Goal: Task Accomplishment & Management: Manage account settings

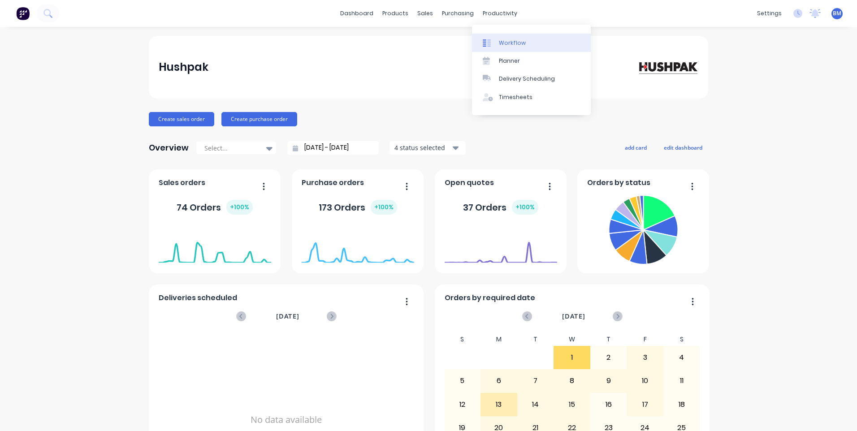
click at [484, 42] on icon at bounding box center [485, 42] width 4 height 7
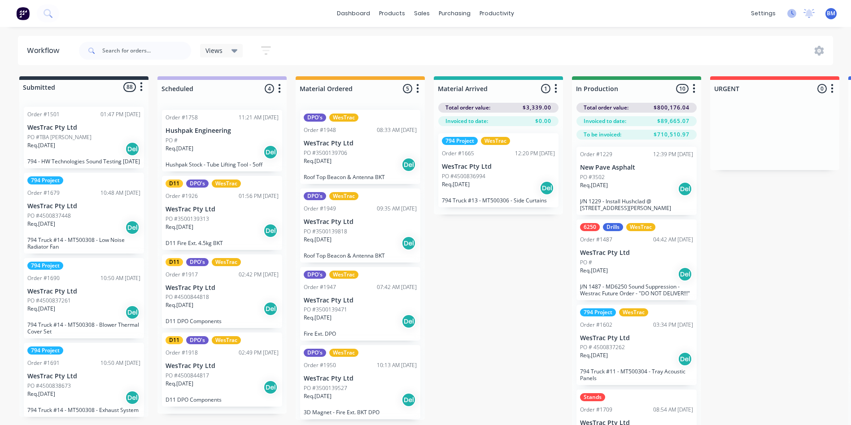
click at [792, 13] on icon at bounding box center [791, 13] width 9 height 9
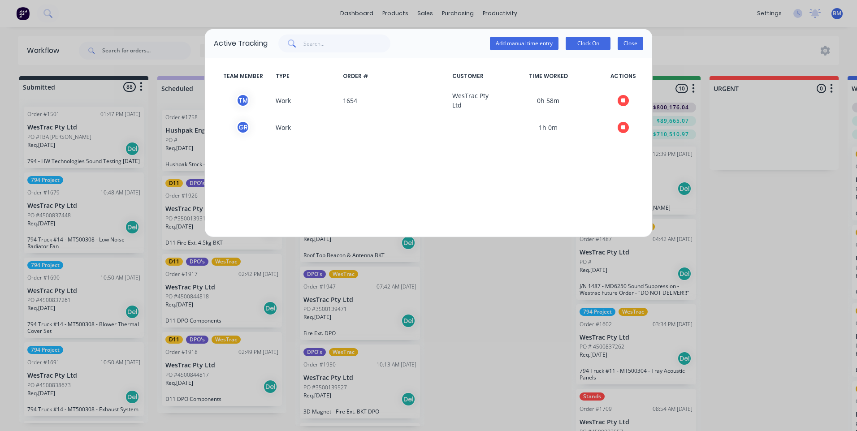
click at [639, 46] on button "Close" at bounding box center [631, 43] width 26 height 13
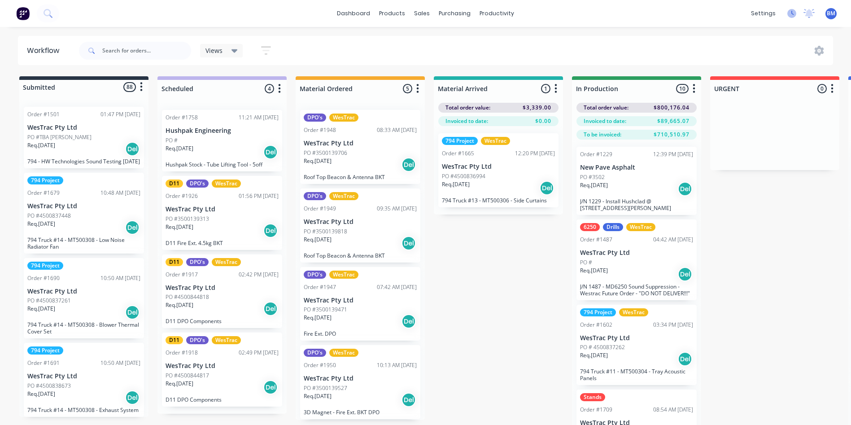
click at [789, 10] on icon at bounding box center [791, 13] width 9 height 9
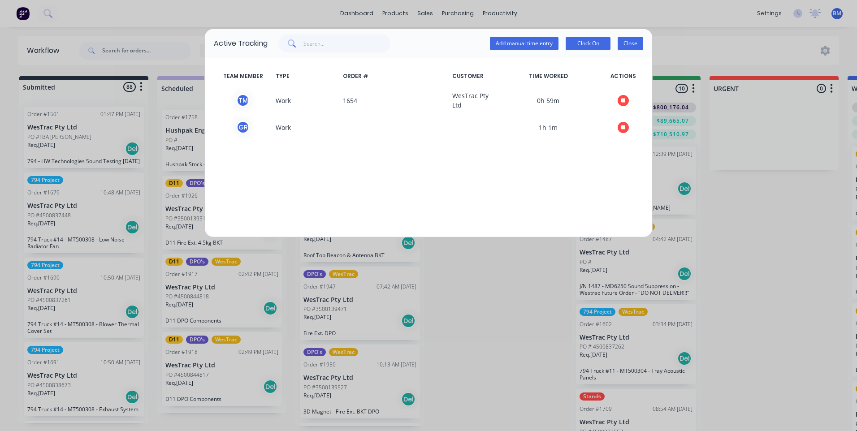
click at [626, 44] on button "Close" at bounding box center [631, 43] width 26 height 13
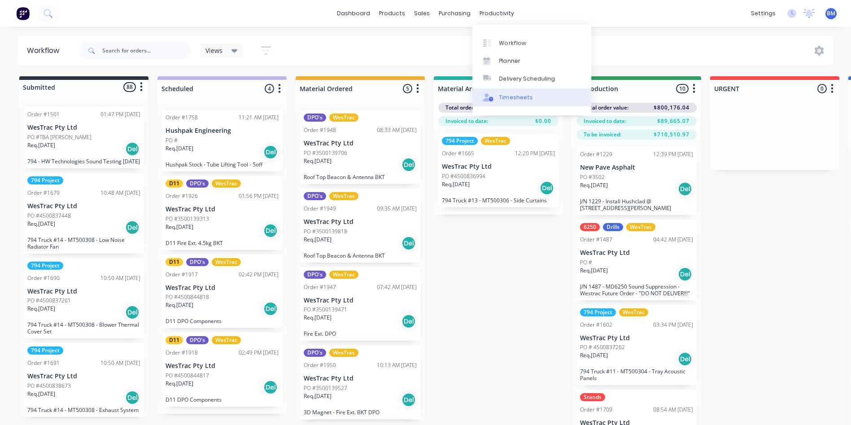
click at [504, 102] on link "Timesheets" at bounding box center [531, 97] width 119 height 18
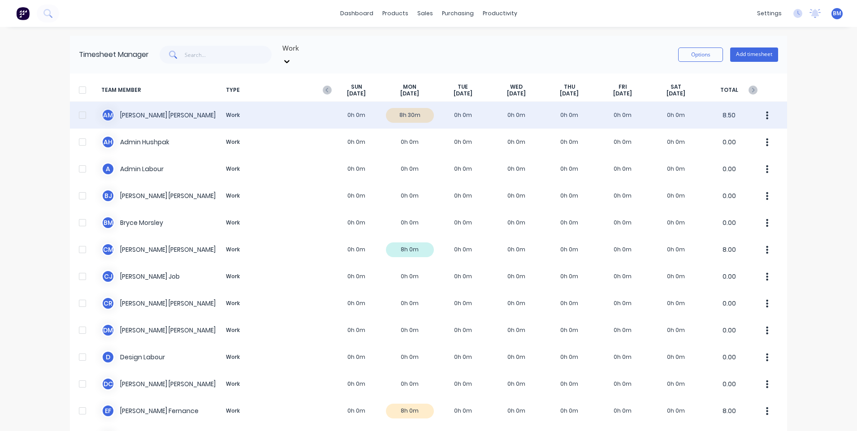
click at [407, 104] on div "A M Aaron MacDonell Work 0h 0m 8h 30m 0h 0m 0h 0m 0h 0m 0h 0m 0h 0m 8.50" at bounding box center [429, 115] width 718 height 27
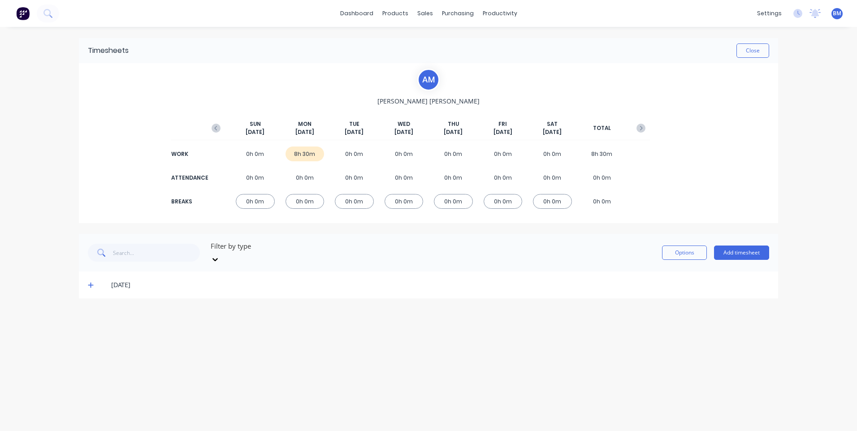
click at [299, 153] on div "8h 30m" at bounding box center [305, 154] width 39 height 15
click at [90, 282] on icon at bounding box center [91, 285] width 6 height 6
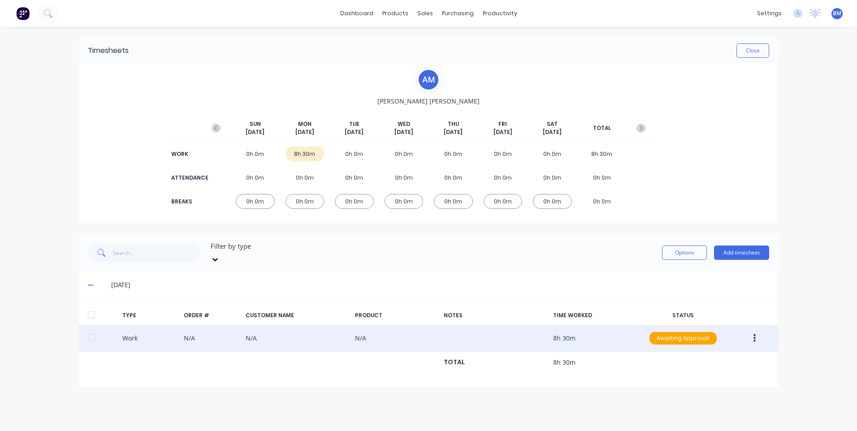
click at [754, 335] on icon "button" at bounding box center [755, 339] width 2 height 8
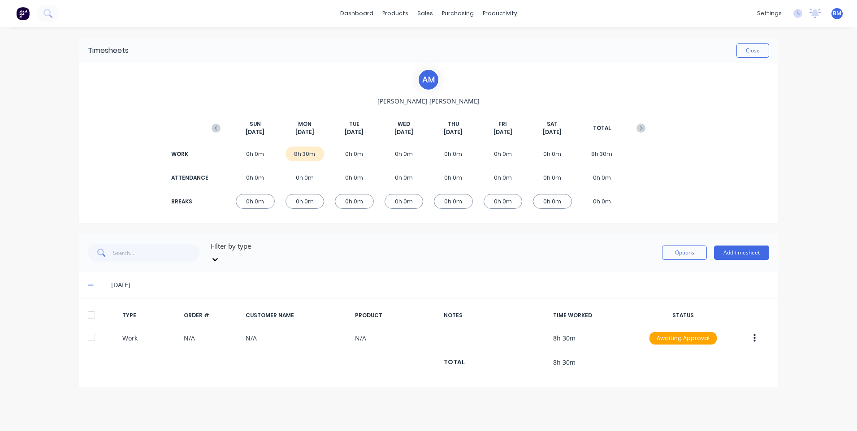
click at [597, 280] on div "[DATE]" at bounding box center [440, 285] width 658 height 10
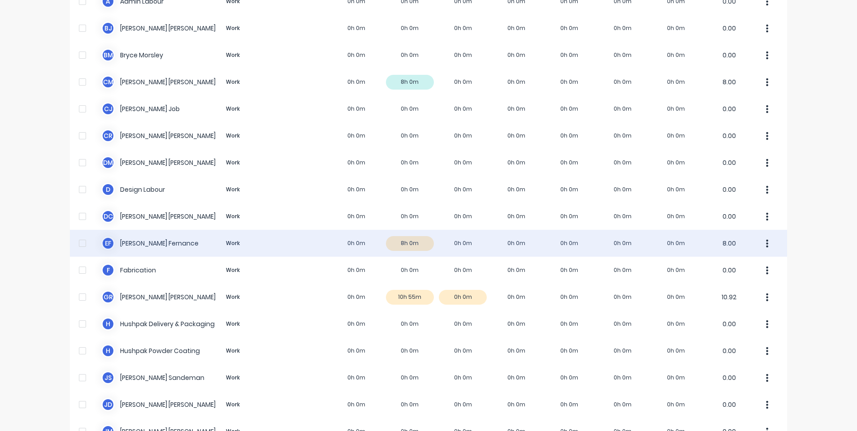
scroll to position [179, 0]
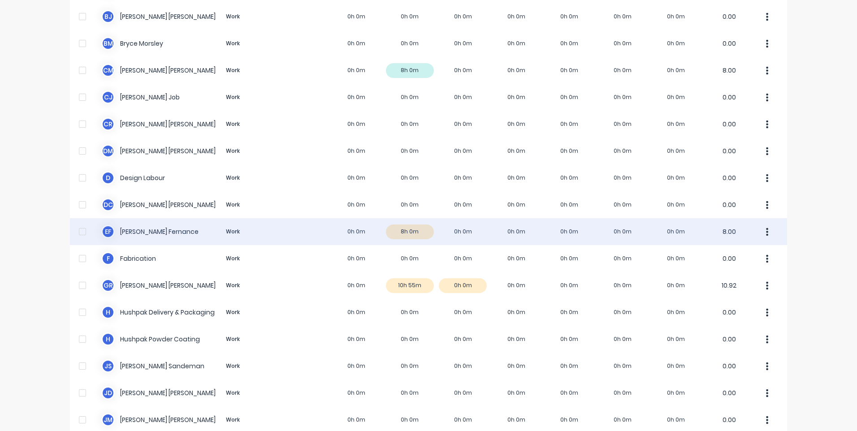
click at [401, 226] on div "E F Emily Fernance Work 0h 0m 8h 0m 0h 0m 0h 0m 0h 0m 0h 0m 0h 0m 8.00" at bounding box center [429, 231] width 718 height 27
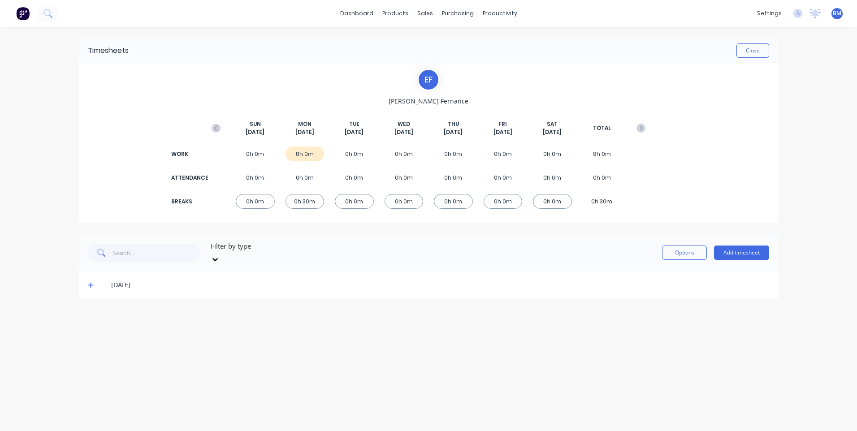
click at [88, 282] on icon at bounding box center [91, 285] width 6 height 6
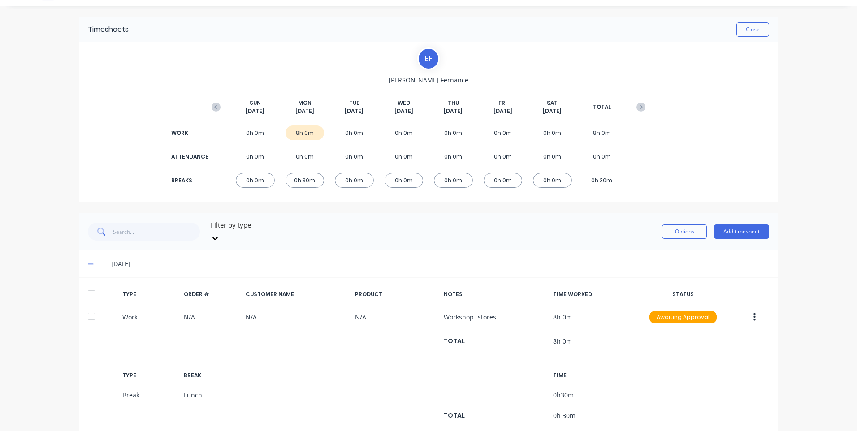
scroll to position [33, 0]
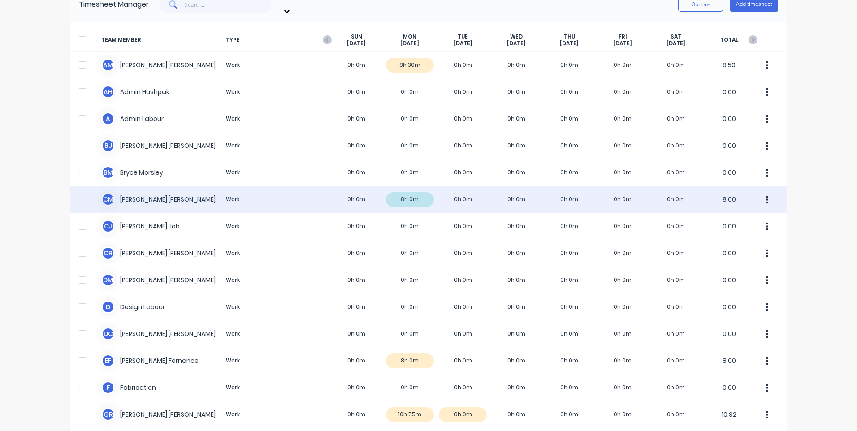
scroll to position [70, 0]
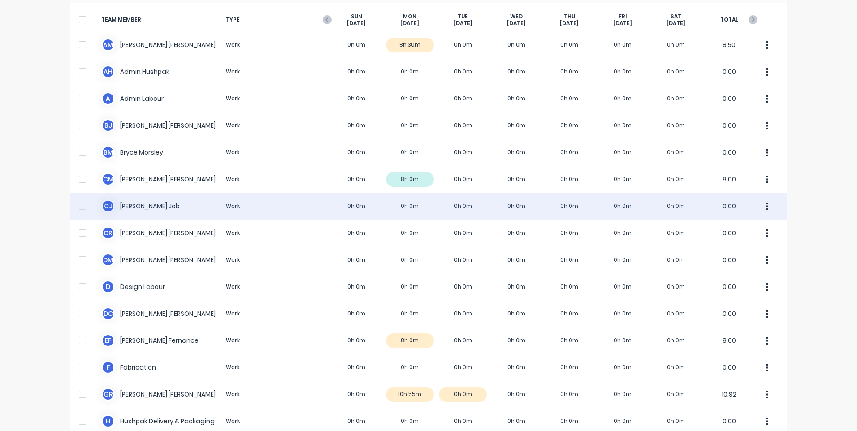
click at [143, 199] on div "C J Cameron Job Work 0h 0m 0h 0m 0h 0m 0h 0m 0h 0m 0h 0m 0h 0m 0.00" at bounding box center [429, 206] width 718 height 27
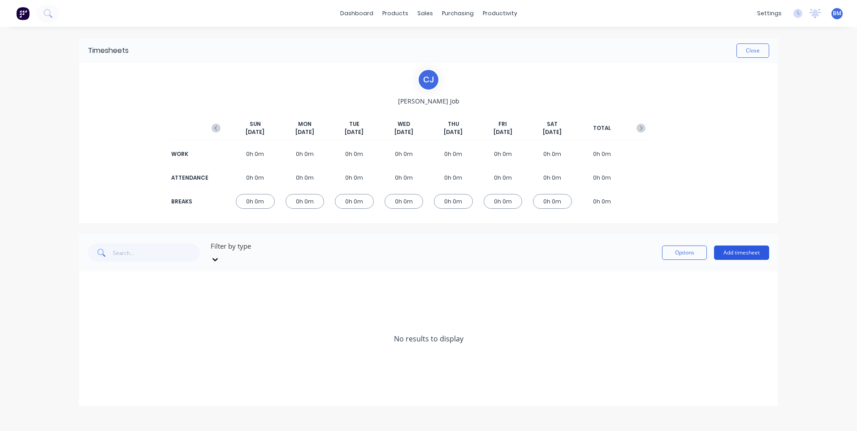
click at [739, 248] on button "Add timesheet" at bounding box center [741, 253] width 55 height 14
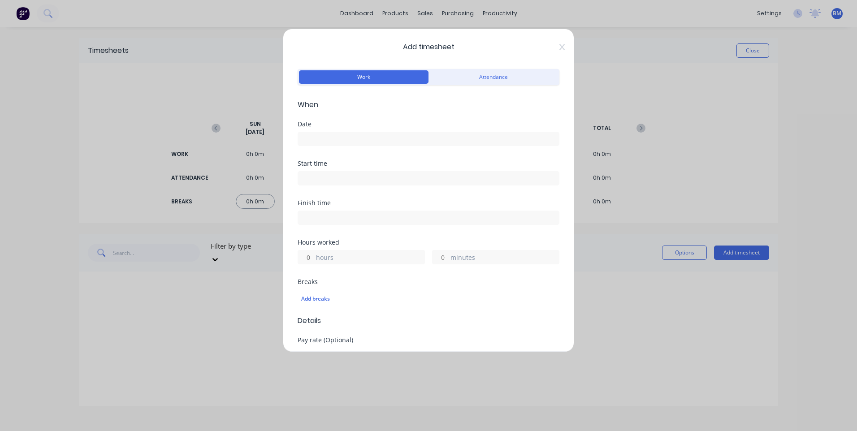
click at [423, 140] on input at bounding box center [428, 138] width 261 height 13
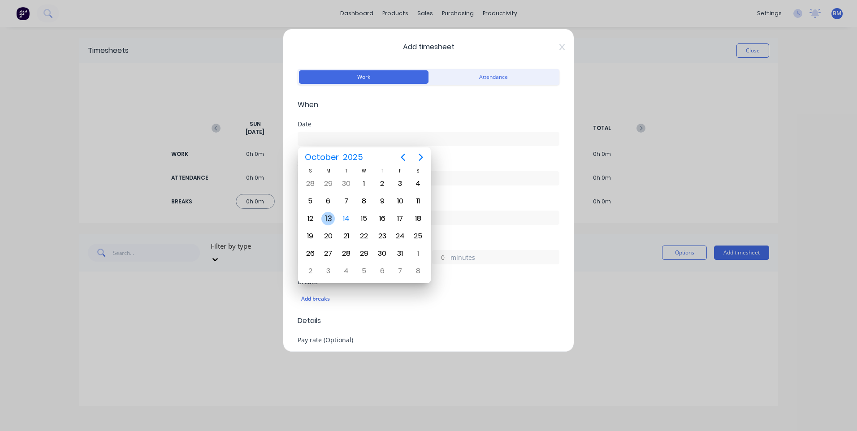
click at [334, 220] on div "13" at bounding box center [328, 218] width 13 height 13
type input "[DATE]"
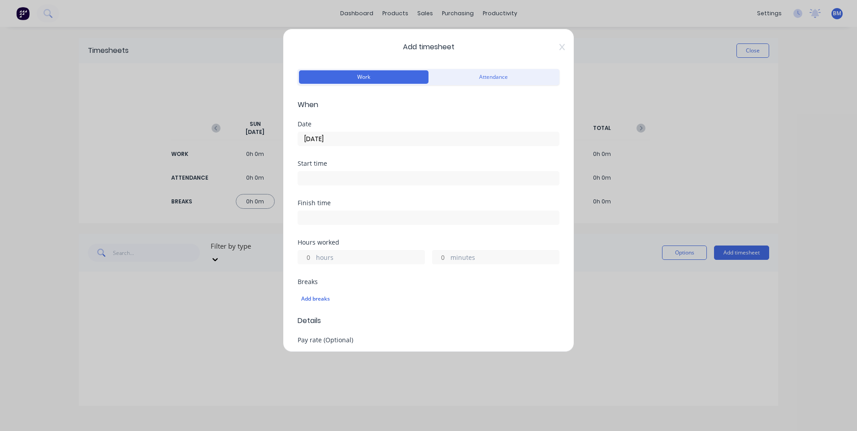
click at [337, 186] on div "Start time" at bounding box center [429, 180] width 262 height 39
click at [339, 183] on input at bounding box center [428, 178] width 261 height 13
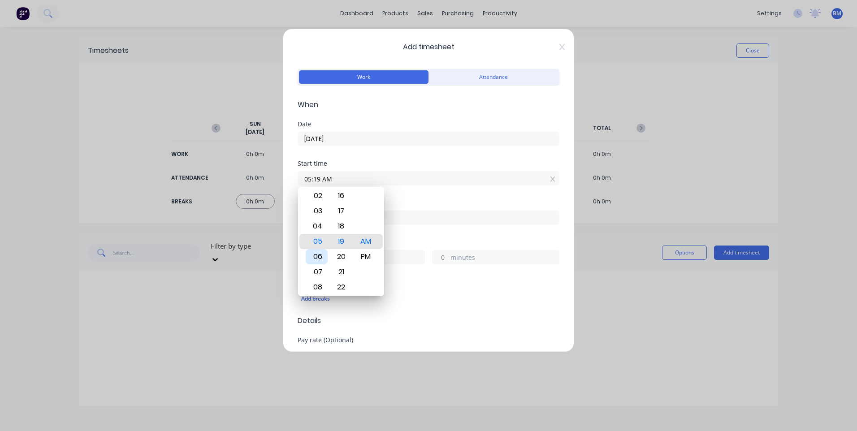
click at [322, 256] on div "06" at bounding box center [317, 256] width 22 height 15
type input "06:00 AM"
click at [344, 238] on div "00" at bounding box center [342, 241] width 22 height 15
click at [368, 246] on div "AM" at bounding box center [366, 241] width 22 height 15
click at [428, 222] on input at bounding box center [428, 217] width 261 height 13
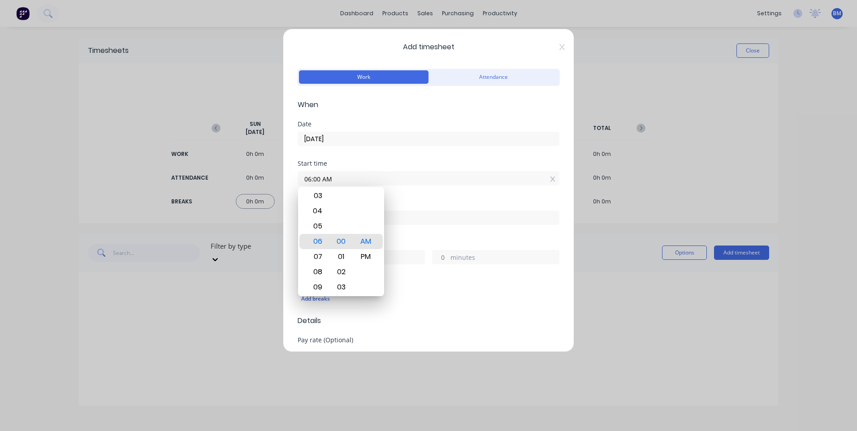
type input "05:19 AM"
type input "23"
type input "19"
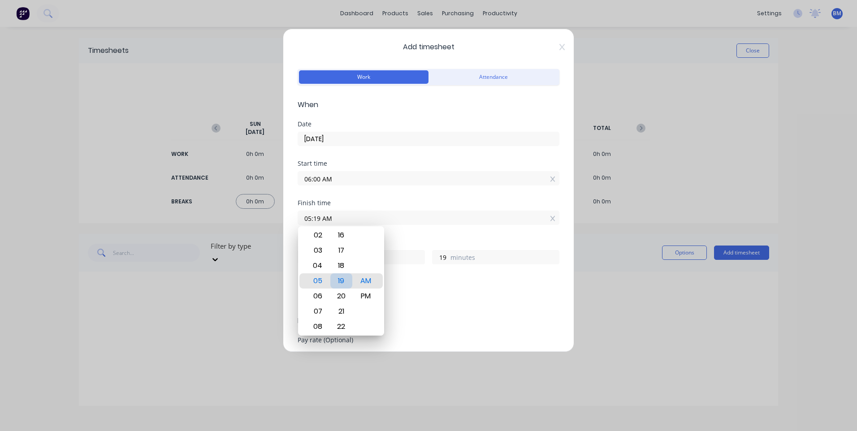
type input "05:20 AM"
type input "20"
type input "07:20 AM"
type input "1"
type input "09:20 AM"
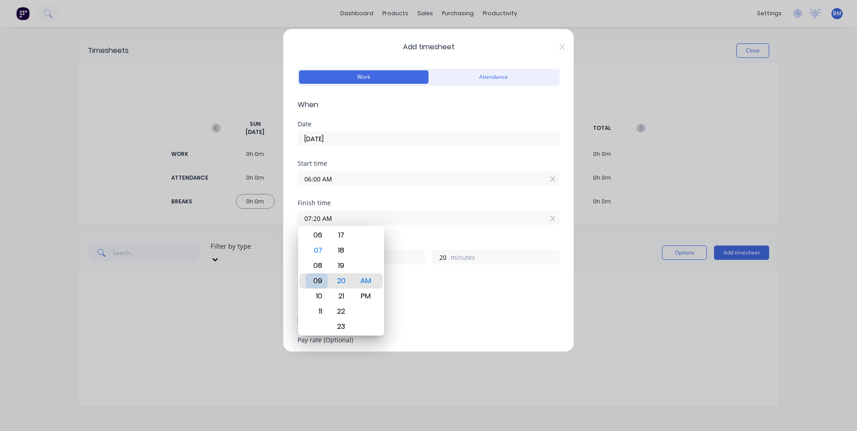
type input "3"
click at [357, 295] on div "PM" at bounding box center [366, 296] width 22 height 15
type input "09:20 PM"
type input "15"
type input "05:20 PM"
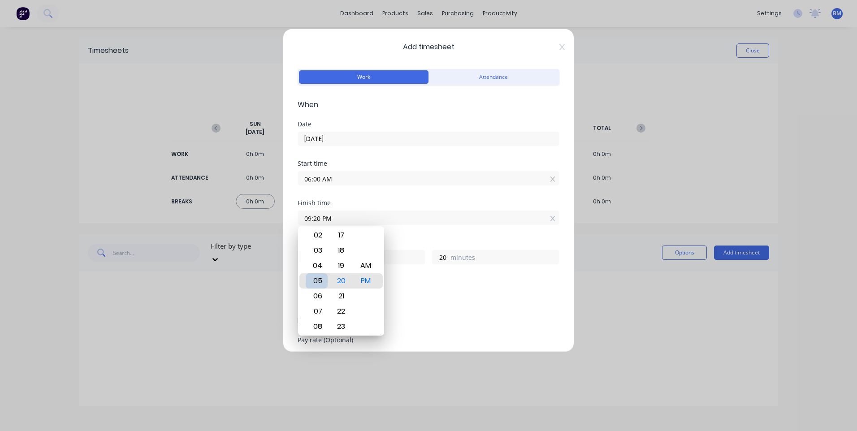
type input "11"
type input "02:20 PM"
type input "8"
click at [320, 282] on div "02" at bounding box center [317, 281] width 22 height 15
type input "02:16 PM"
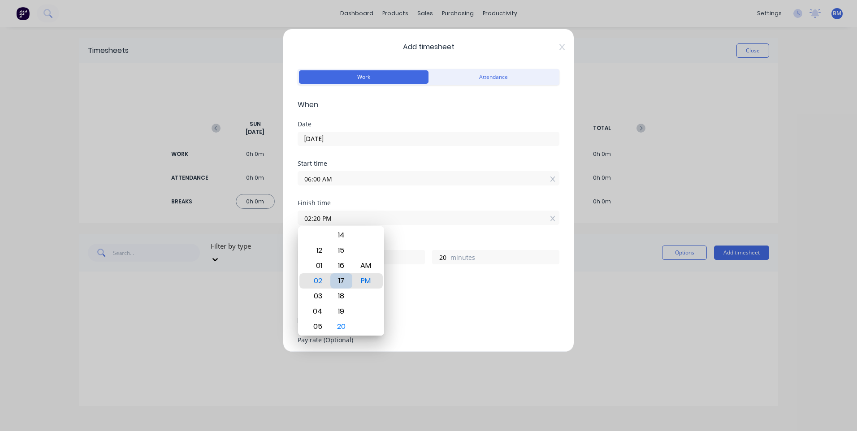
type input "16"
type input "02:05 PM"
type input "5"
type input "02:00 PM"
type input "0"
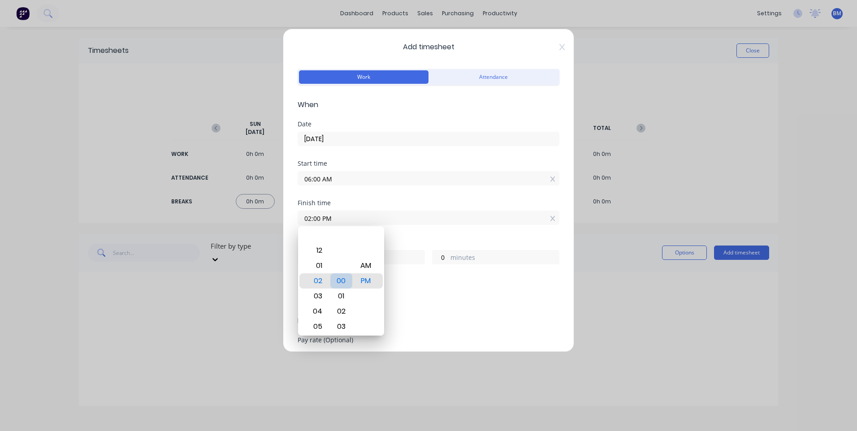
click at [346, 279] on div "00" at bounding box center [342, 281] width 22 height 15
click at [442, 295] on div "Add breaks" at bounding box center [428, 299] width 255 height 12
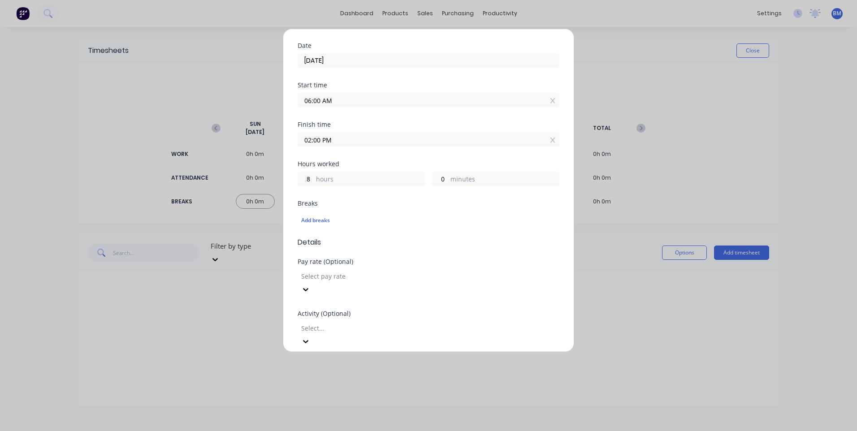
scroll to position [90, 0]
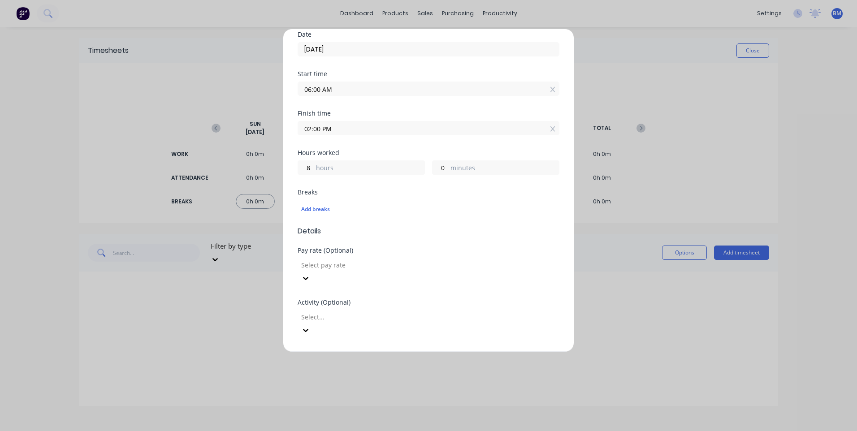
click at [330, 265] on div at bounding box center [364, 265] width 129 height 11
click at [339, 312] on div at bounding box center [364, 317] width 129 height 11
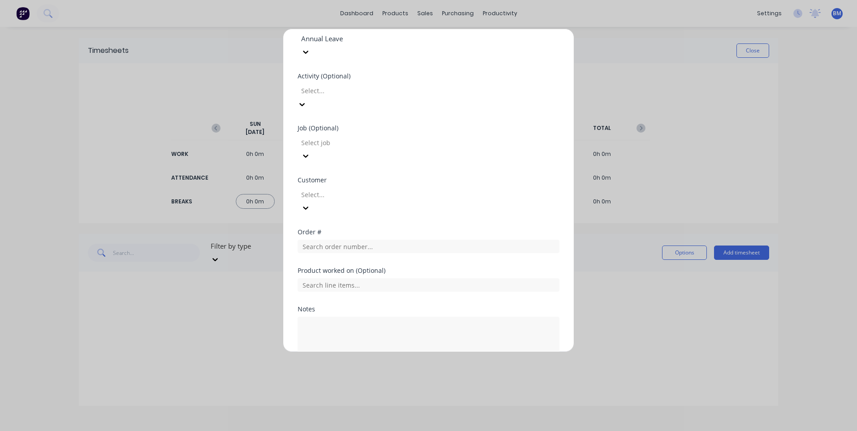
scroll to position [26, 0]
click at [347, 189] on div at bounding box center [364, 194] width 129 height 11
type input "hu"
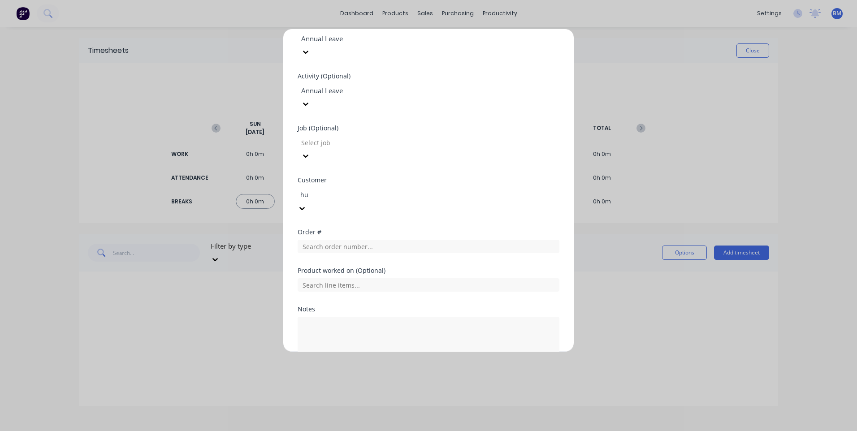
scroll to position [98, 0]
click at [380, 189] on div at bounding box center [364, 194] width 129 height 11
type input "hush"
click at [356, 431] on div "Hushpak" at bounding box center [428, 435] width 857 height 9
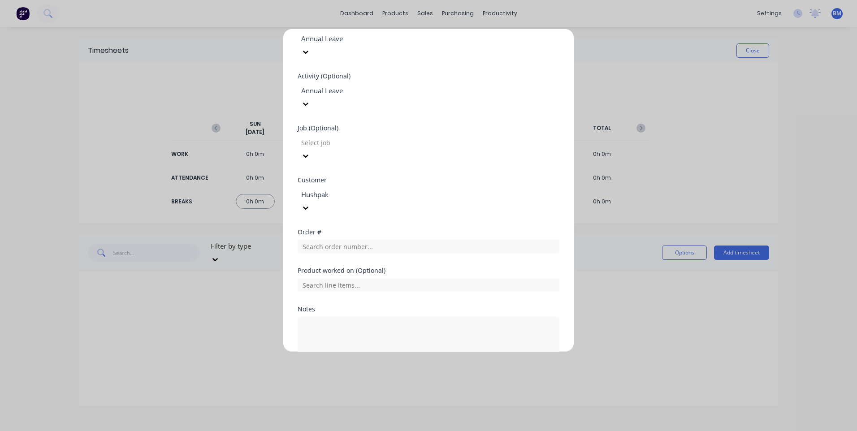
click at [385, 322] on div "Notes" at bounding box center [429, 342] width 262 height 73
click at [384, 379] on button "Add manual time entry" at bounding box center [408, 386] width 76 height 14
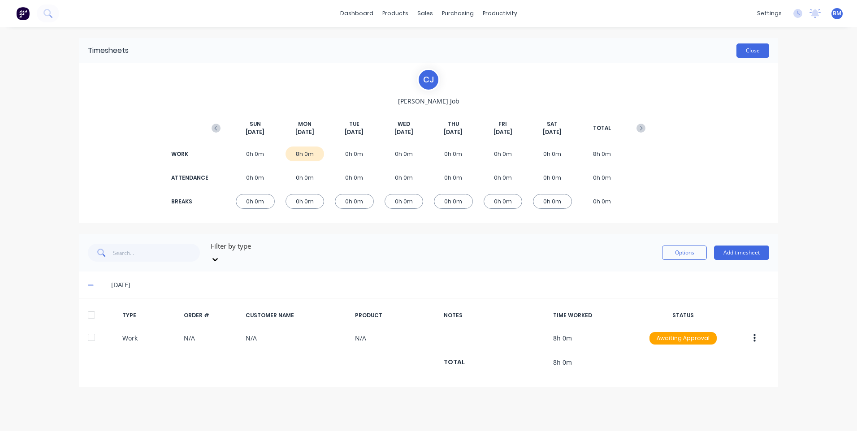
click at [753, 51] on button "Close" at bounding box center [753, 51] width 33 height 14
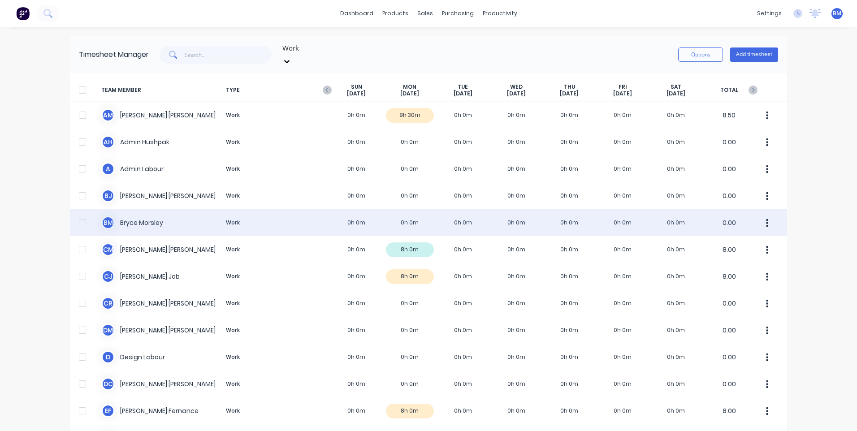
click at [411, 212] on div "B M Bryce Morsley Work 0h 0m 0h 0m 0h 0m 0h 0m 0h 0m 0h 0m 0h 0m 0.00" at bounding box center [429, 222] width 718 height 27
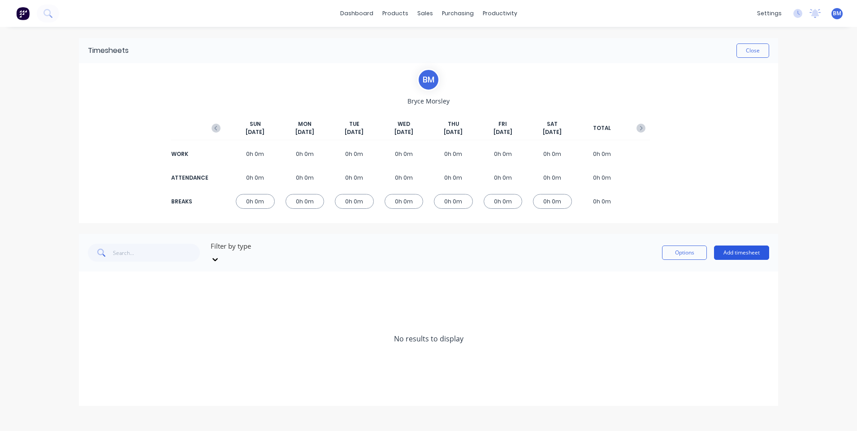
click at [728, 246] on button "Add timesheet" at bounding box center [741, 253] width 55 height 14
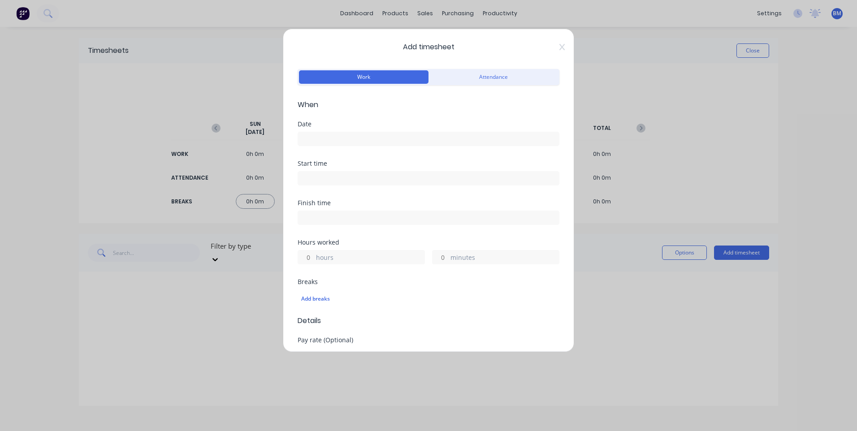
click at [336, 138] on input at bounding box center [428, 138] width 261 height 13
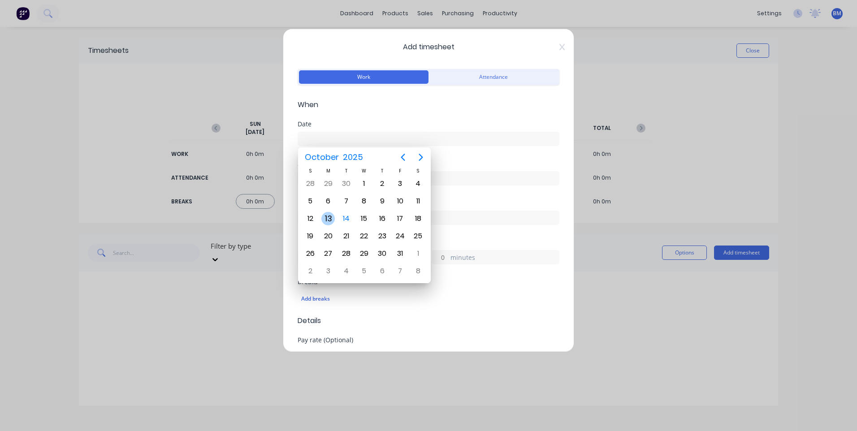
click at [327, 214] on div "13" at bounding box center [328, 218] width 13 height 13
type input "[DATE]"
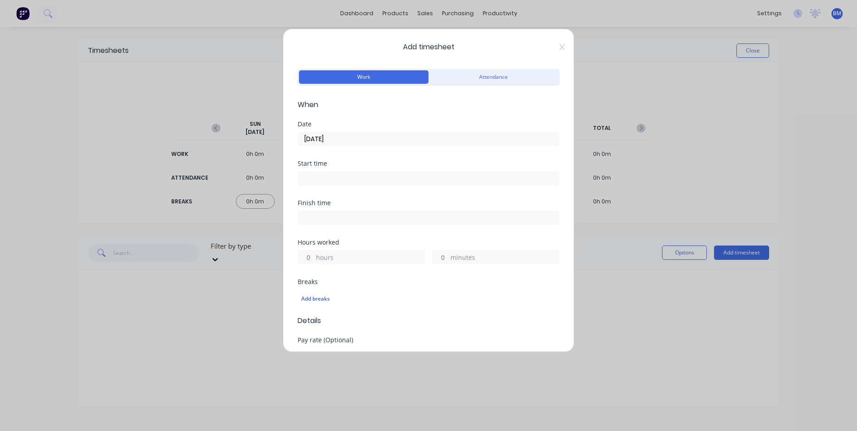
click at [318, 177] on input at bounding box center [428, 178] width 261 height 13
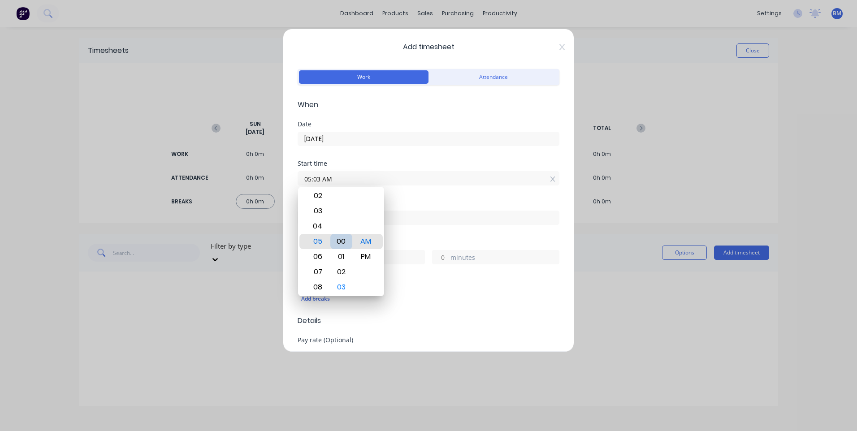
type input "05:00 AM"
click at [343, 239] on div "00" at bounding box center [342, 241] width 22 height 15
click at [416, 228] on div "Finish time" at bounding box center [429, 219] width 262 height 39
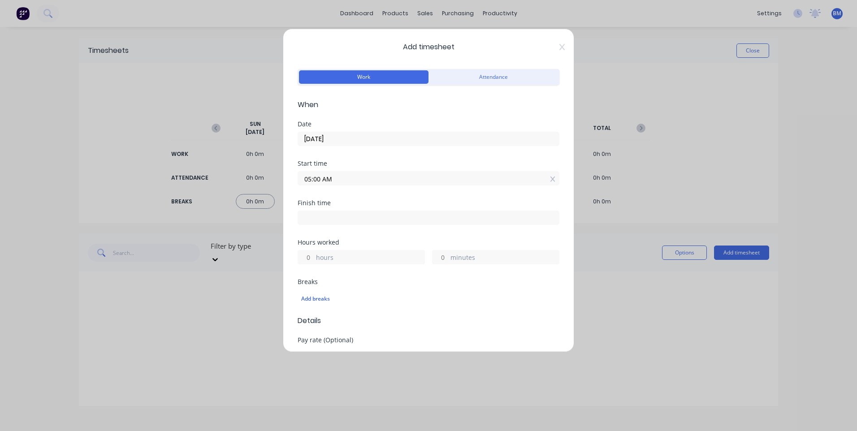
click at [389, 216] on input at bounding box center [428, 217] width 261 height 13
type input "05:20 AM"
type input "0"
type input "20"
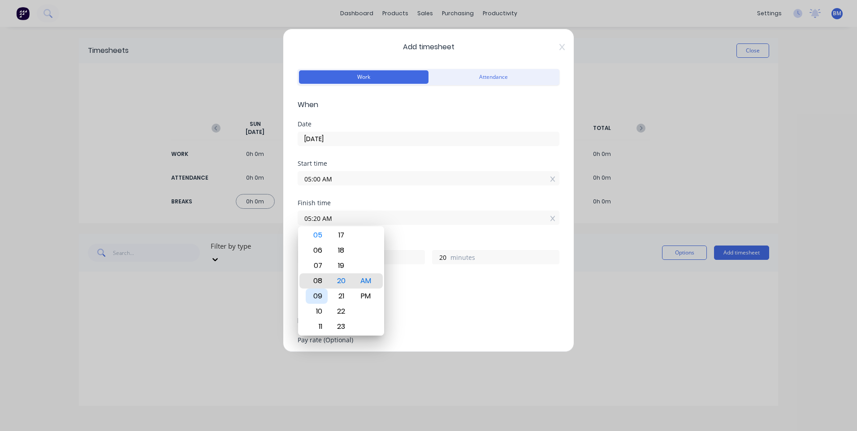
type input "08:20 AM"
type input "3"
type input "11:20 AM"
type input "6"
click at [370, 296] on div "PM" at bounding box center [366, 296] width 22 height 15
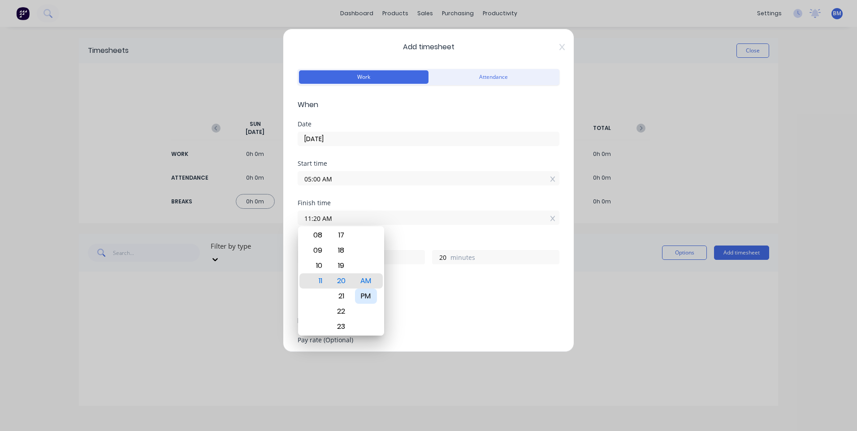
type input "11:20 PM"
type input "18"
type input "11:16 PM"
type input "16"
type input "07:16 PM"
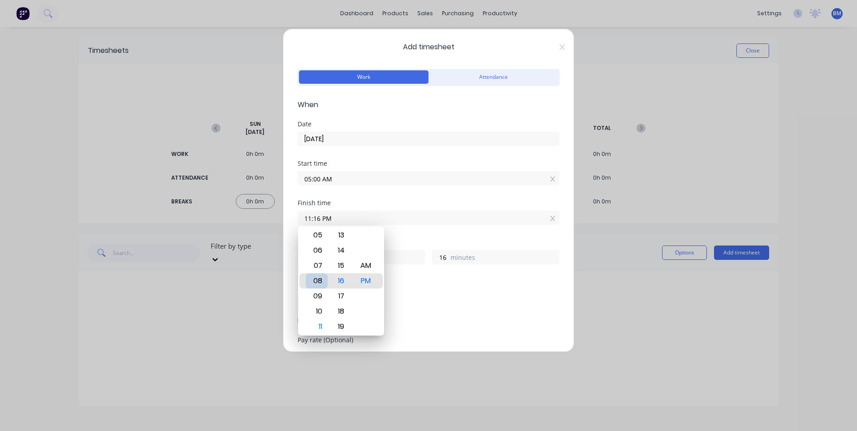
type input "14"
type input "04:16 PM"
type input "11"
click at [320, 270] on div "03" at bounding box center [317, 265] width 22 height 15
type input "03:16 PM"
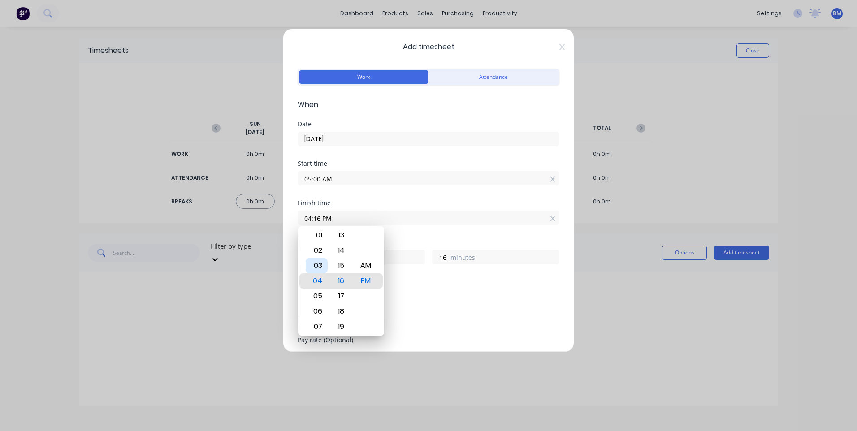
type input "10"
type input "03:19 PM"
type input "19"
type input "03:22 PM"
type input "22"
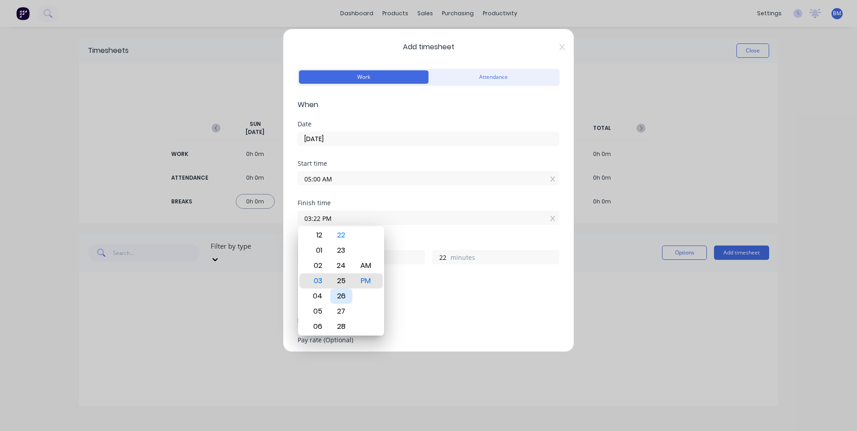
type input "03:25 PM"
type input "25"
type input "03:28 PM"
type input "28"
type input "03:30 PM"
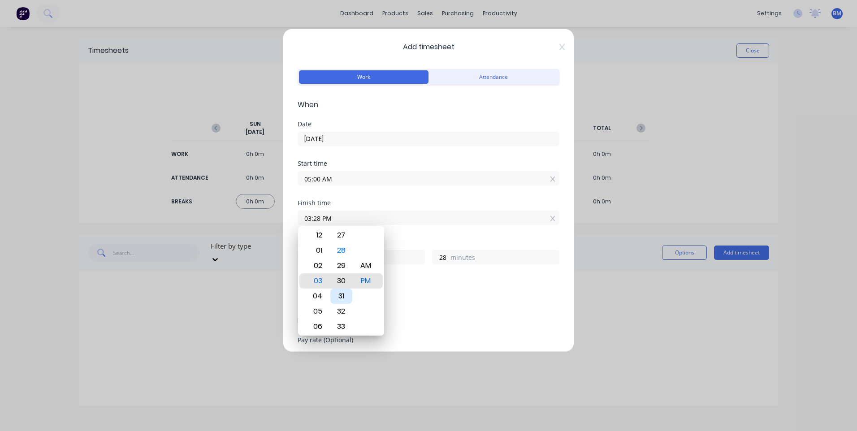
type input "30"
click at [344, 281] on div "30" at bounding box center [342, 281] width 22 height 15
click at [372, 283] on div "PM" at bounding box center [366, 281] width 22 height 15
click at [403, 289] on div "Add breaks" at bounding box center [429, 297] width 262 height 21
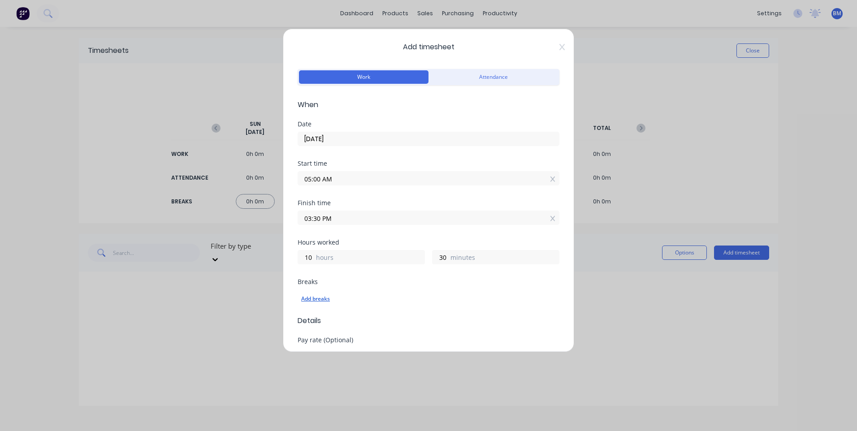
click at [324, 296] on div "Add breaks" at bounding box center [428, 299] width 255 height 12
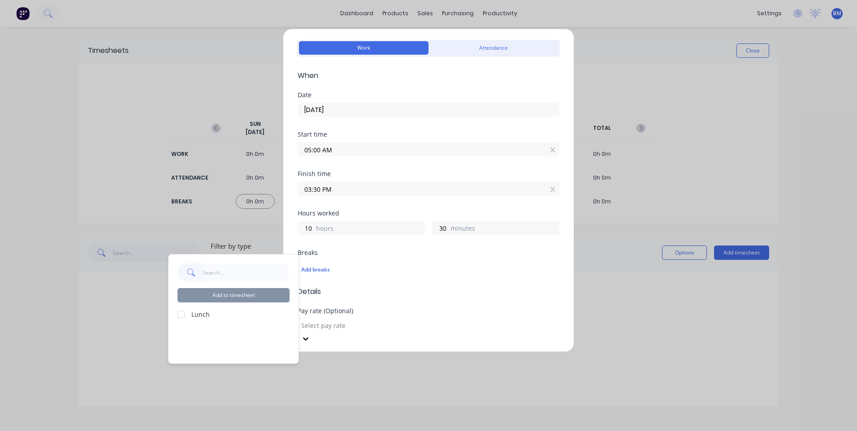
scroll to position [45, 0]
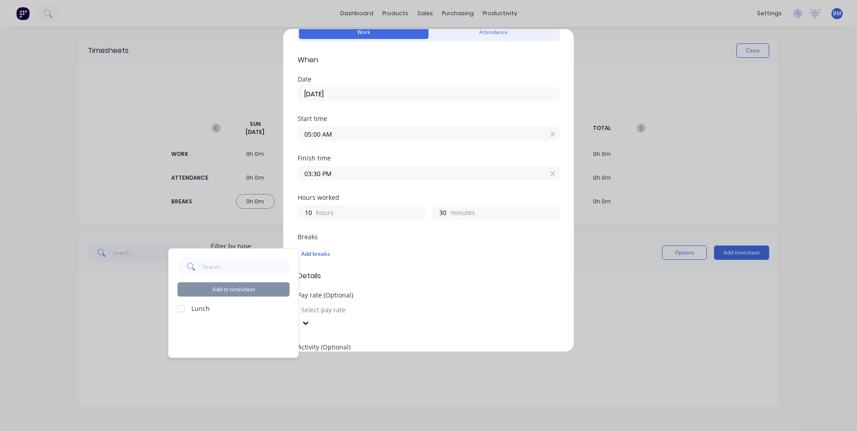
click at [206, 306] on label "Lunch" at bounding box center [240, 308] width 98 height 9
click at [188, 309] on div at bounding box center [181, 309] width 18 height 18
click at [214, 295] on button "Add to timesheet" at bounding box center [234, 290] width 112 height 14
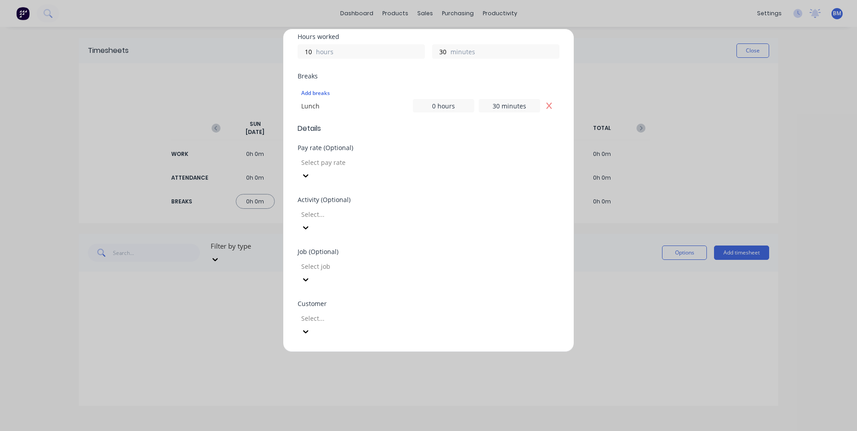
scroll to position [221, 0]
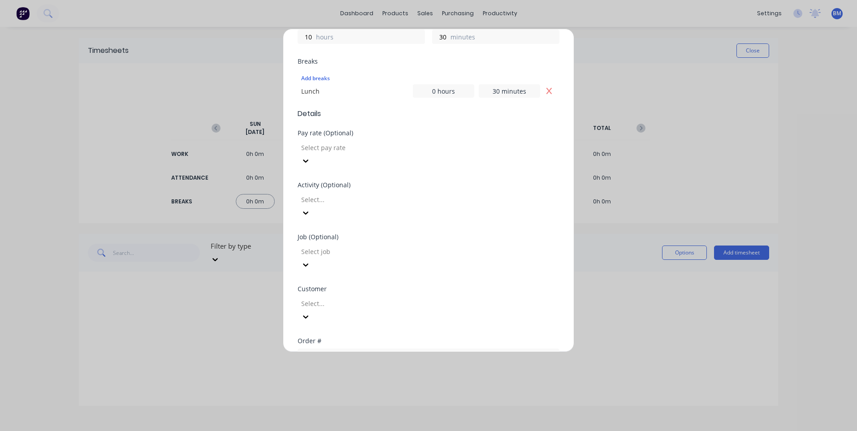
click at [363, 148] on div at bounding box center [364, 147] width 129 height 11
click at [357, 155] on div "Pay rate (Optional) Base Hourly" at bounding box center [429, 156] width 262 height 52
click at [359, 149] on div at bounding box center [364, 147] width 129 height 11
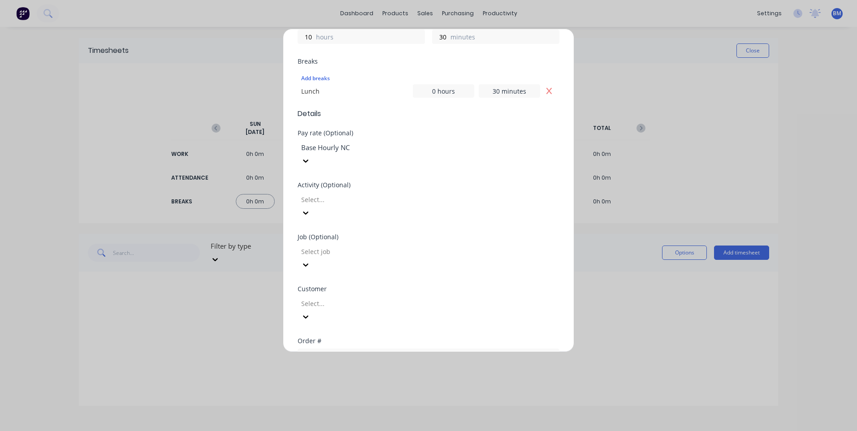
click at [350, 196] on div "Activity (Optional) Select..." at bounding box center [429, 208] width 262 height 52
click at [353, 194] on div at bounding box center [364, 199] width 129 height 11
click at [330, 246] on div at bounding box center [364, 251] width 129 height 11
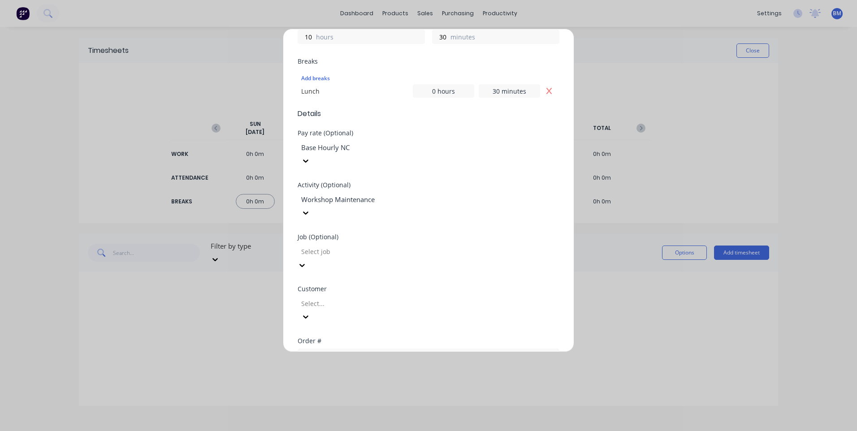
click at [338, 246] on div at bounding box center [364, 251] width 129 height 11
click at [333, 298] on div at bounding box center [364, 303] width 129 height 11
type input "hush"
click at [324, 431] on div "Hushpak" at bounding box center [428, 435] width 857 height 9
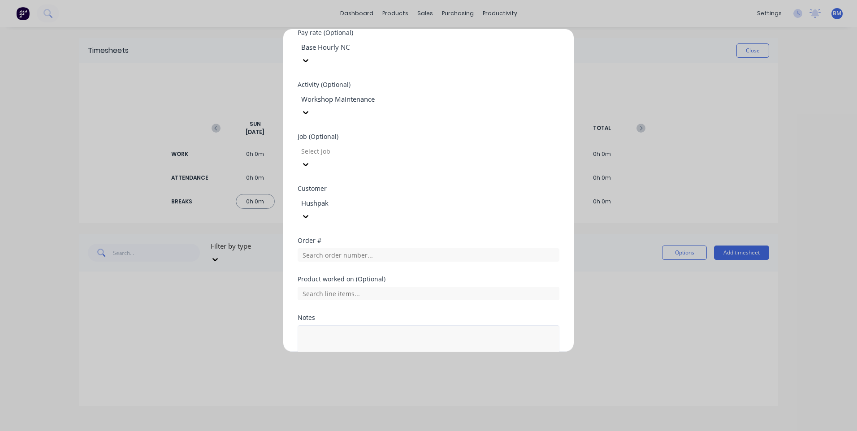
scroll to position [330, 0]
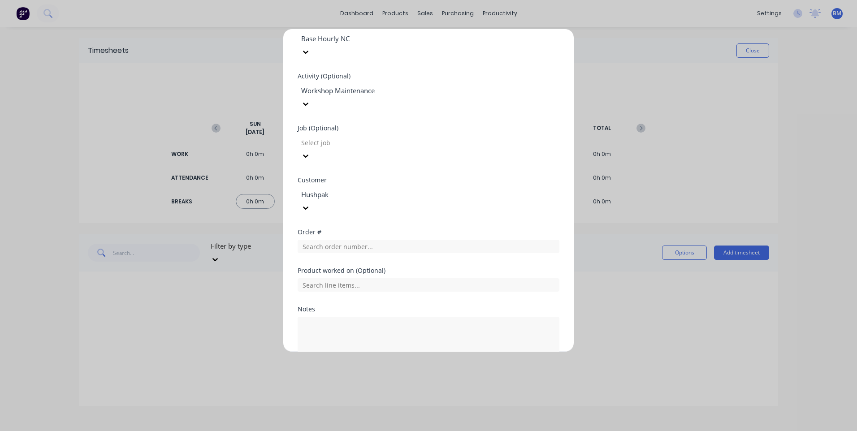
click at [392, 379] on button "Add manual time entry" at bounding box center [408, 386] width 76 height 14
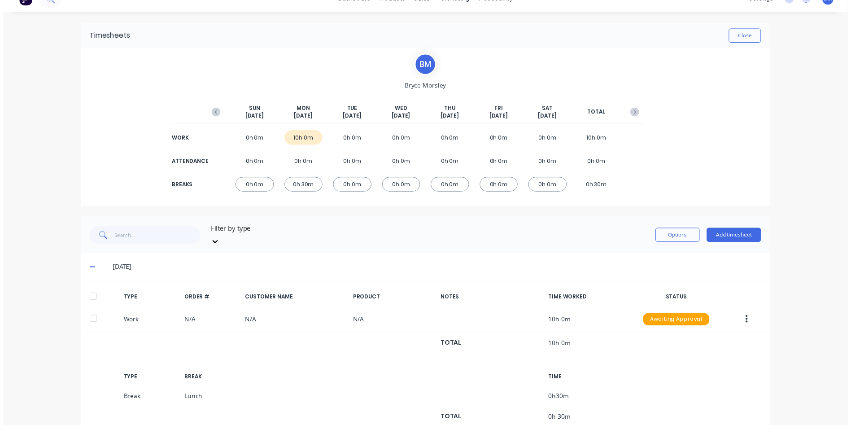
scroll to position [0, 0]
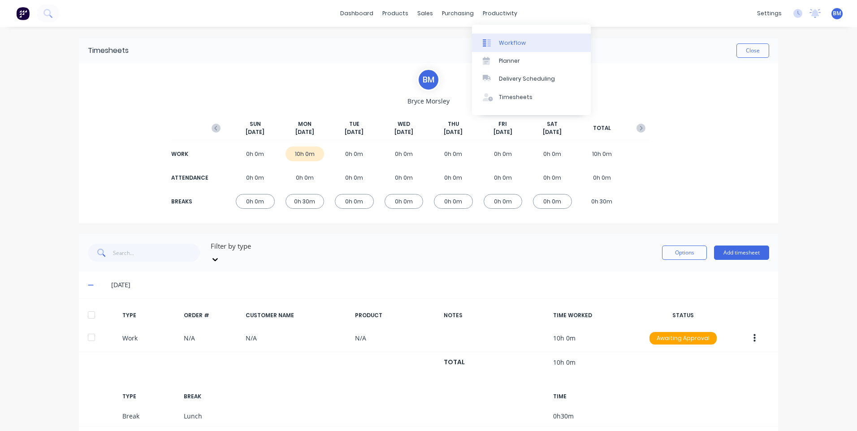
click at [497, 46] on link "Workflow" at bounding box center [531, 43] width 119 height 18
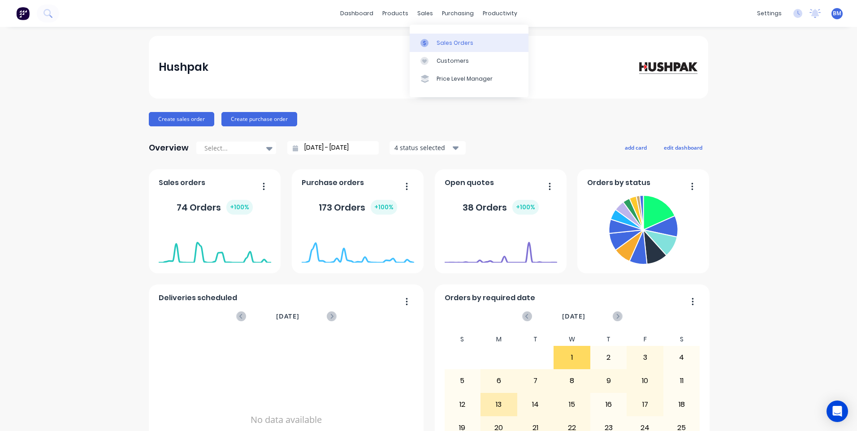
click at [433, 39] on div at bounding box center [427, 43] width 13 height 8
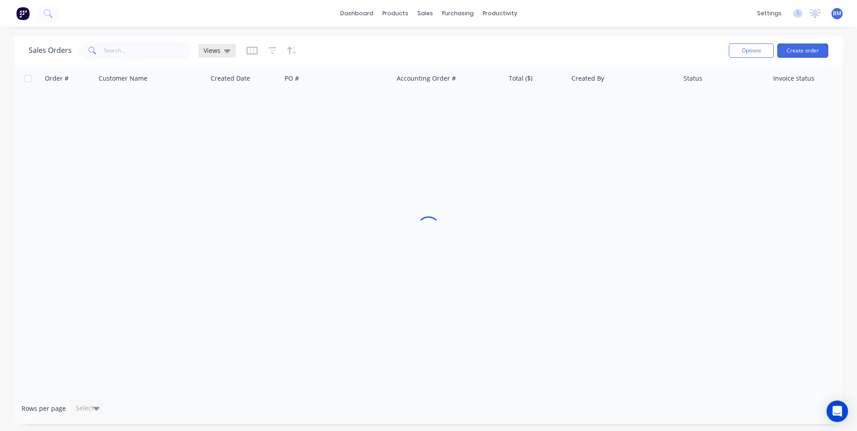
click at [209, 50] on span "Views" at bounding box center [212, 50] width 17 height 9
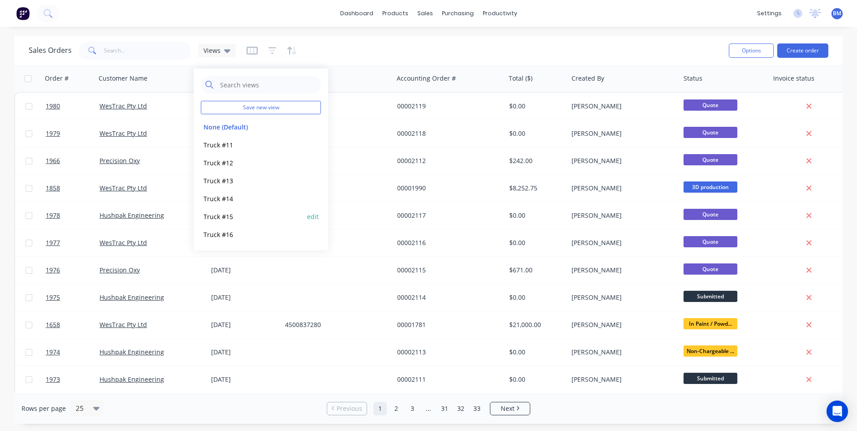
click at [219, 216] on button "Truck #15" at bounding box center [252, 217] width 102 height 10
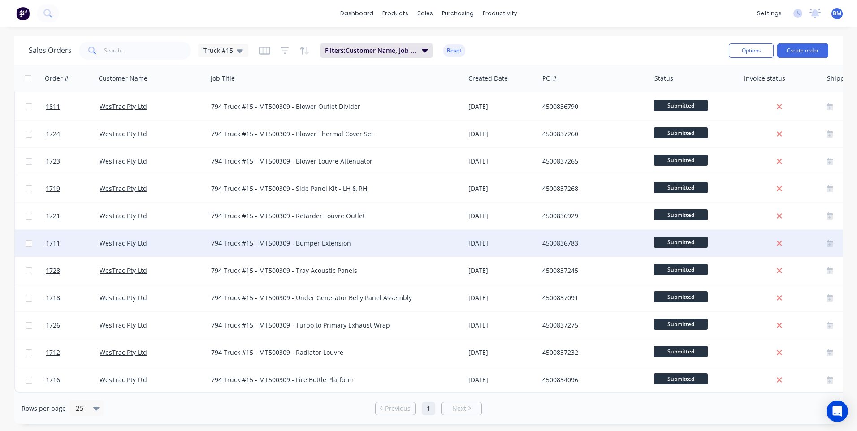
scroll to position [360, 0]
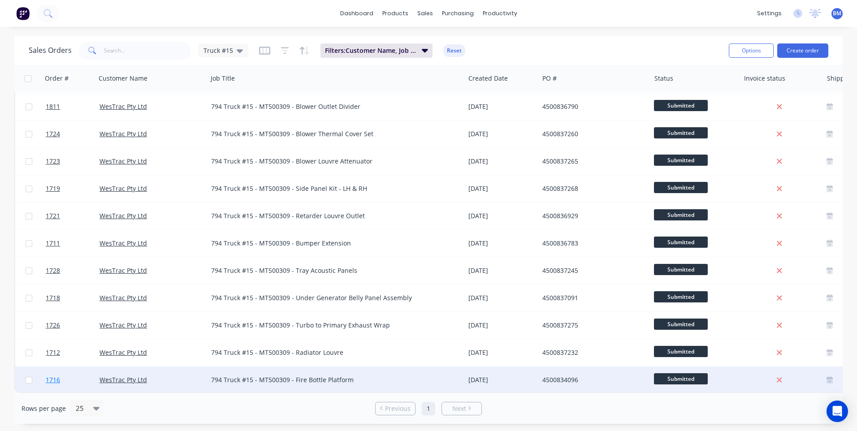
click at [56, 376] on span "1716" at bounding box center [53, 380] width 14 height 9
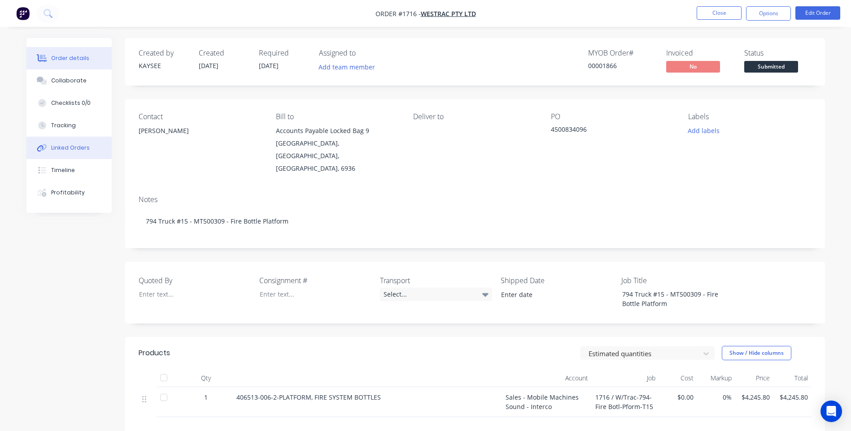
click at [71, 144] on div "Linked Orders" at bounding box center [70, 148] width 39 height 8
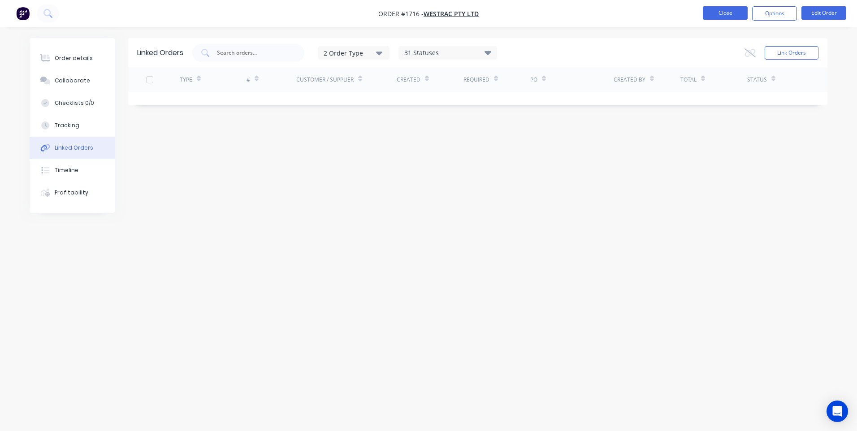
click at [724, 16] on button "Close" at bounding box center [725, 12] width 45 height 13
click at [65, 148] on div "Linked Orders" at bounding box center [74, 148] width 39 height 8
click at [722, 10] on button "Close" at bounding box center [725, 12] width 45 height 13
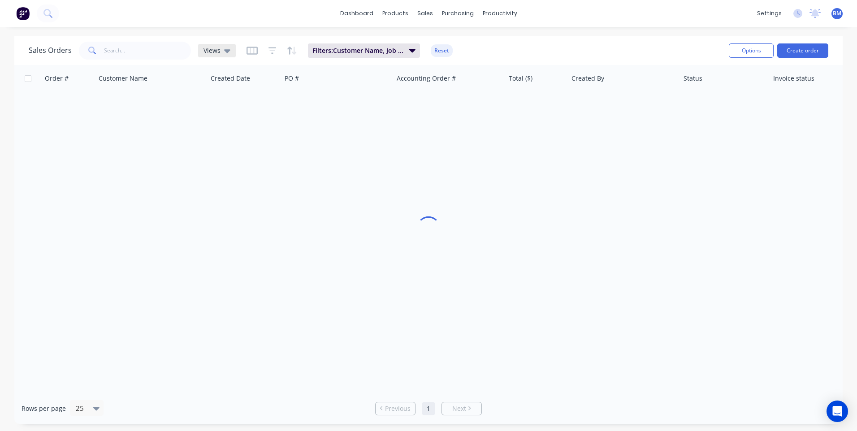
click at [226, 48] on icon at bounding box center [227, 51] width 6 height 10
click at [231, 215] on button "Truck #15" at bounding box center [252, 217] width 102 height 10
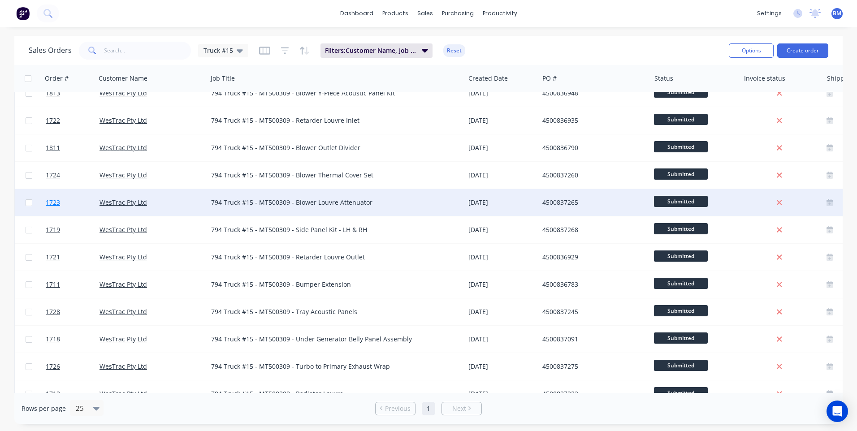
scroll to position [359, 0]
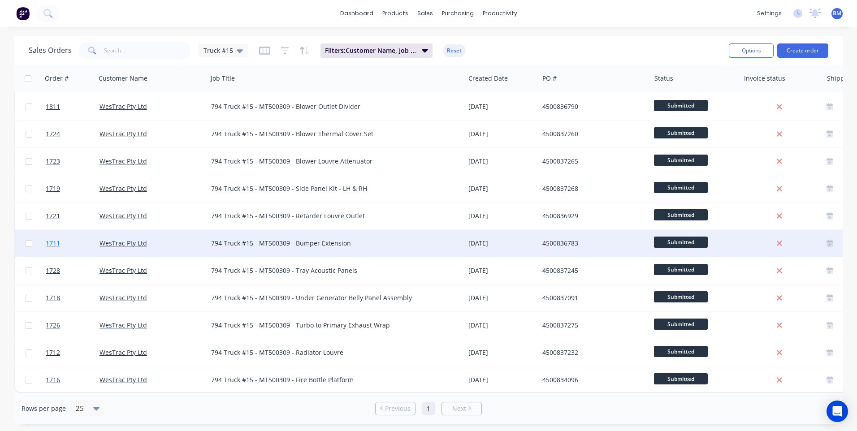
click at [57, 241] on span "1711" at bounding box center [53, 243] width 14 height 9
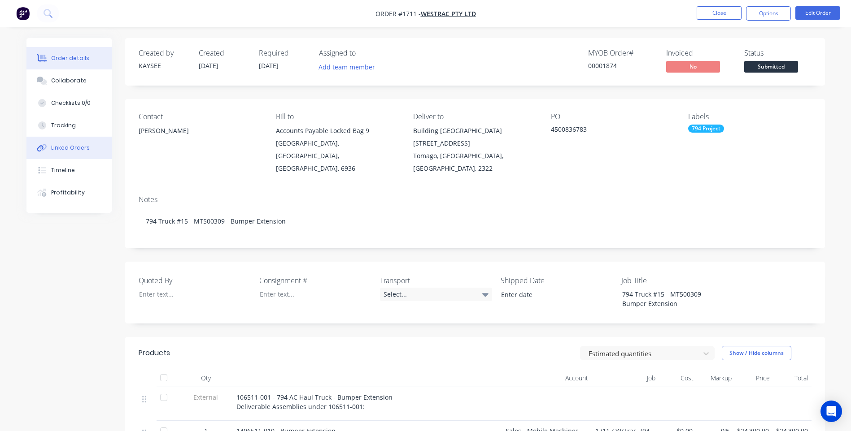
click at [73, 151] on div "Linked Orders" at bounding box center [70, 148] width 39 height 8
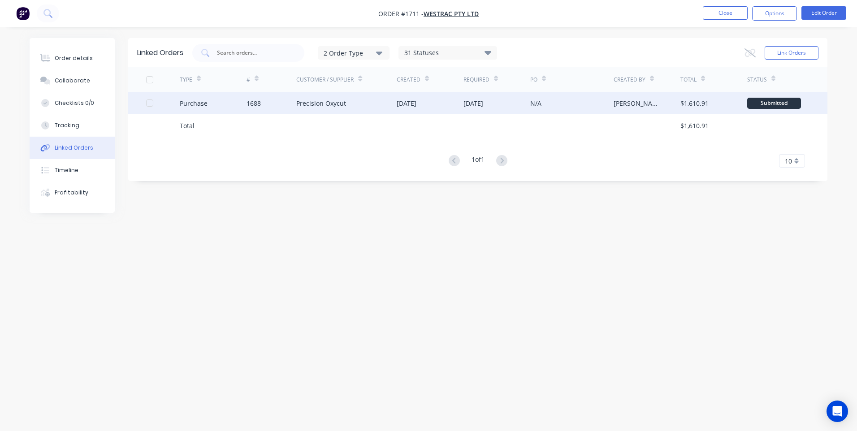
click at [204, 103] on div "Purchase" at bounding box center [194, 103] width 28 height 9
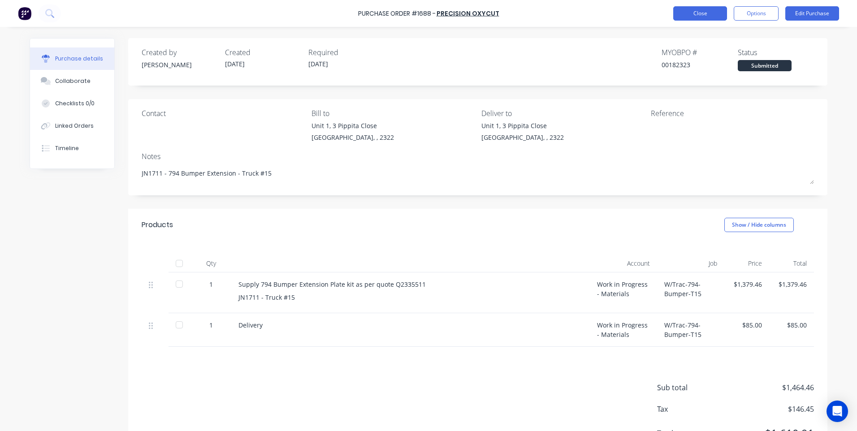
click at [702, 12] on button "Close" at bounding box center [701, 13] width 54 height 14
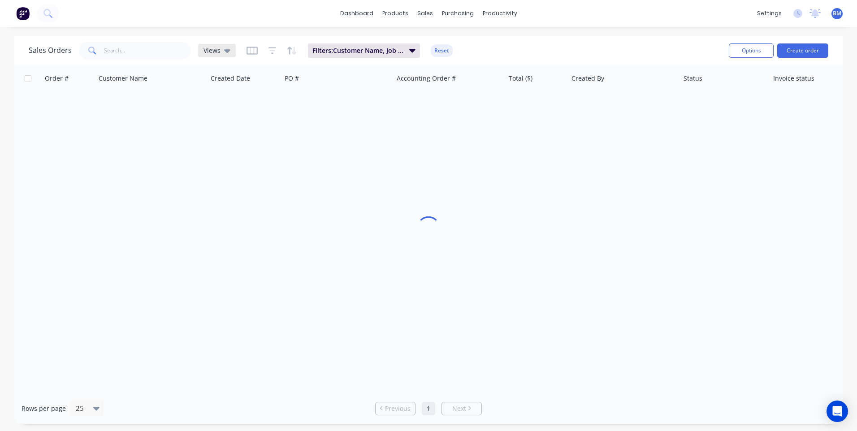
click at [214, 56] on div "Views" at bounding box center [217, 50] width 38 height 13
click at [206, 213] on button "Truck #15" at bounding box center [252, 217] width 102 height 10
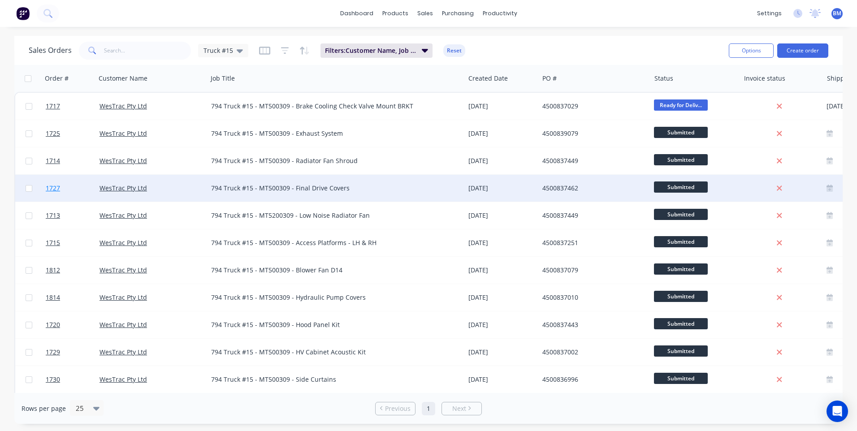
click at [49, 188] on span "1727" at bounding box center [53, 188] width 14 height 9
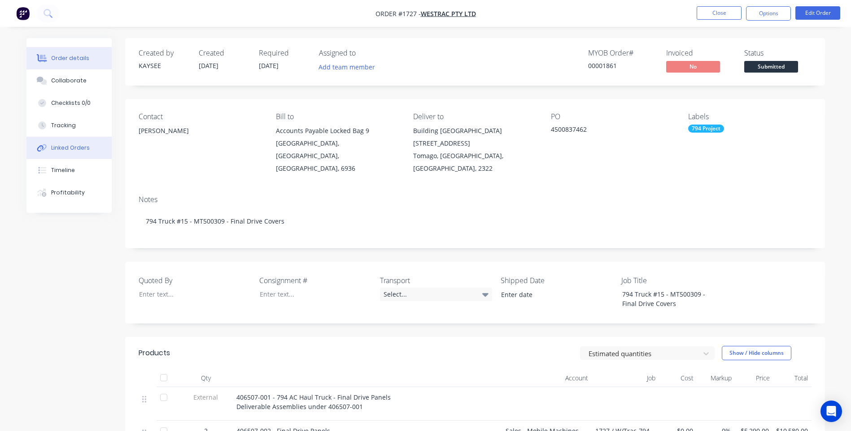
click at [71, 152] on div "Linked Orders" at bounding box center [70, 148] width 39 height 8
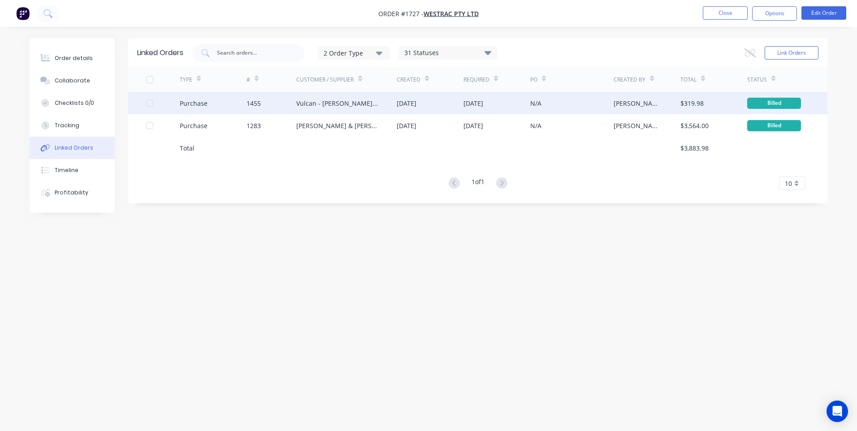
click at [199, 105] on div "Purchase" at bounding box center [194, 103] width 28 height 9
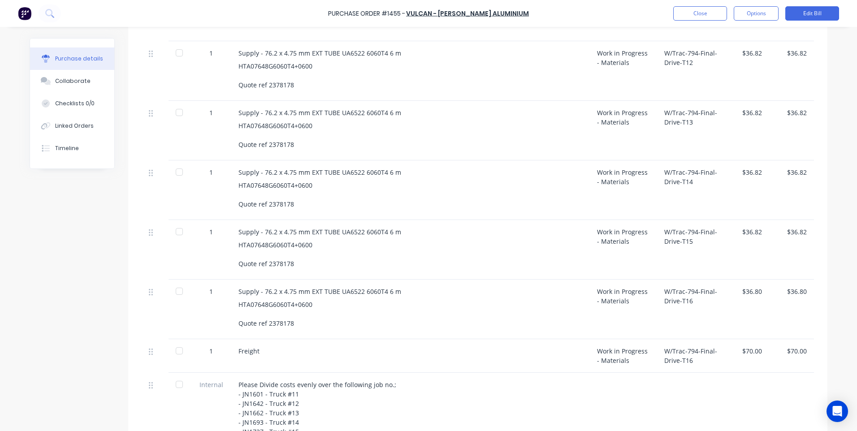
scroll to position [359, 0]
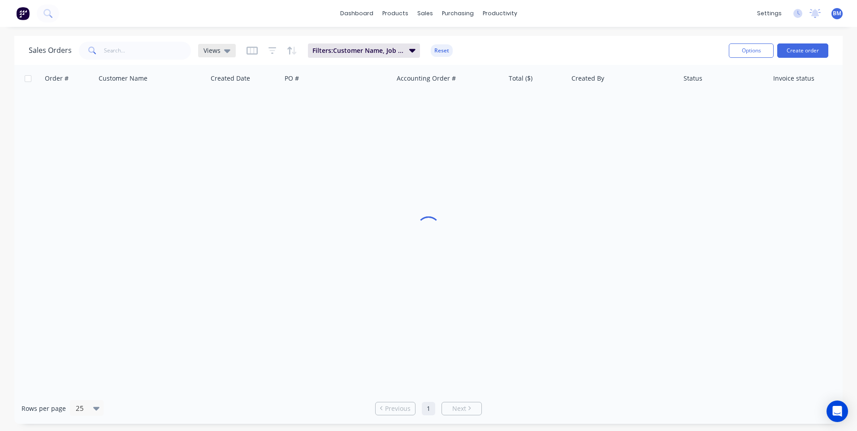
click at [227, 55] on div "Views" at bounding box center [217, 50] width 38 height 13
click at [226, 196] on button "Truck #14" at bounding box center [252, 199] width 102 height 10
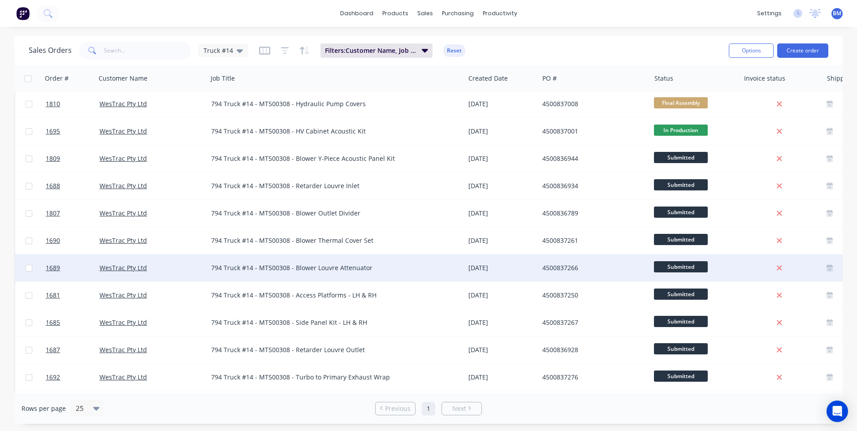
scroll to position [359, 0]
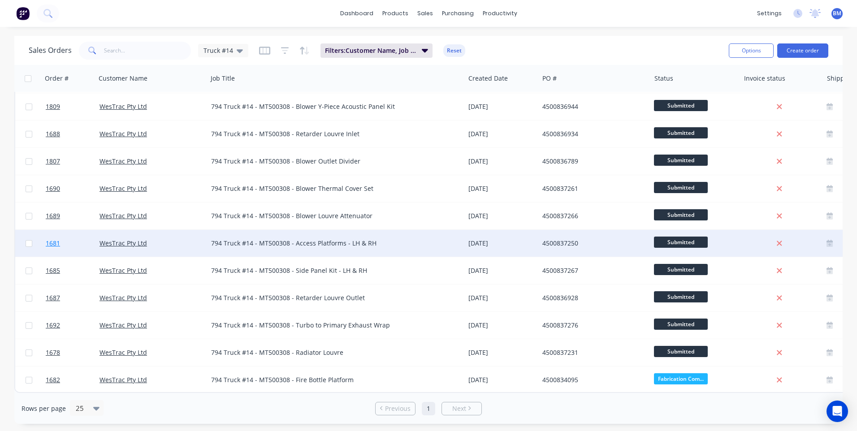
click at [55, 241] on span "1681" at bounding box center [53, 243] width 14 height 9
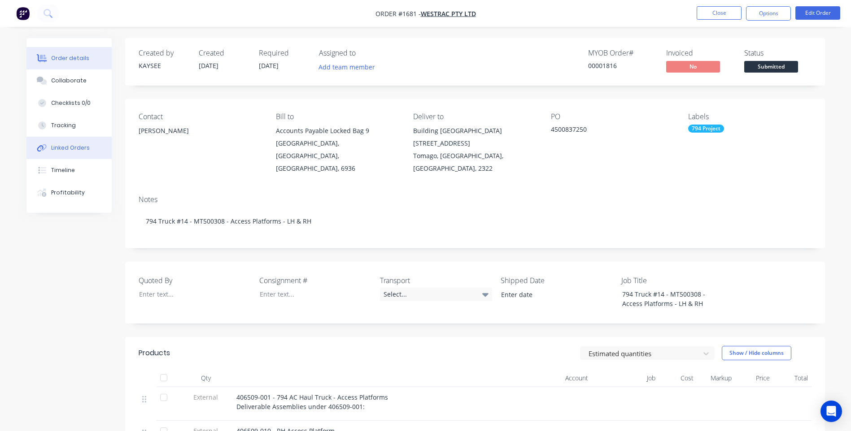
click at [75, 146] on div "Linked Orders" at bounding box center [70, 148] width 39 height 8
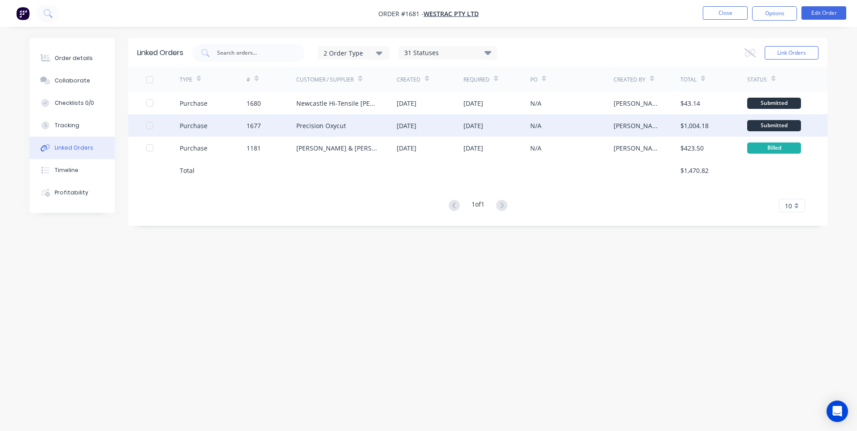
click at [191, 126] on div "Purchase" at bounding box center [194, 125] width 28 height 9
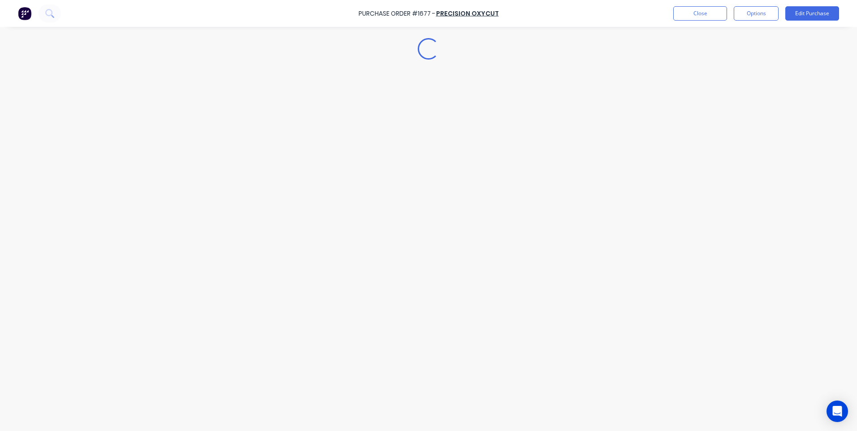
type textarea "x"
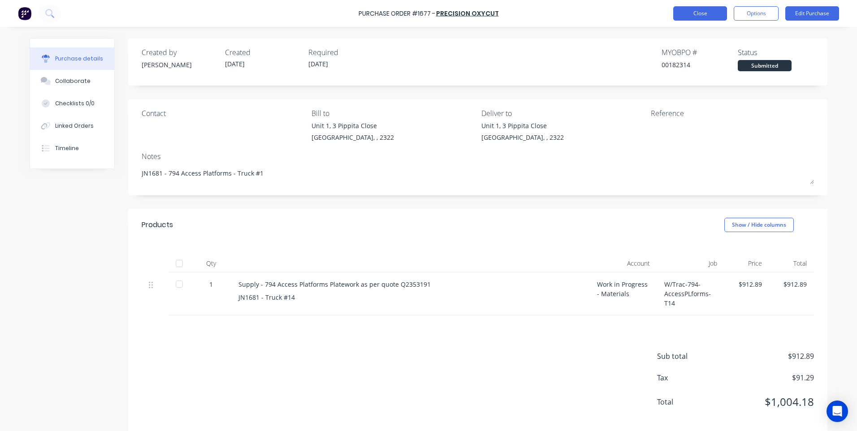
click at [680, 9] on button "Close" at bounding box center [701, 13] width 54 height 14
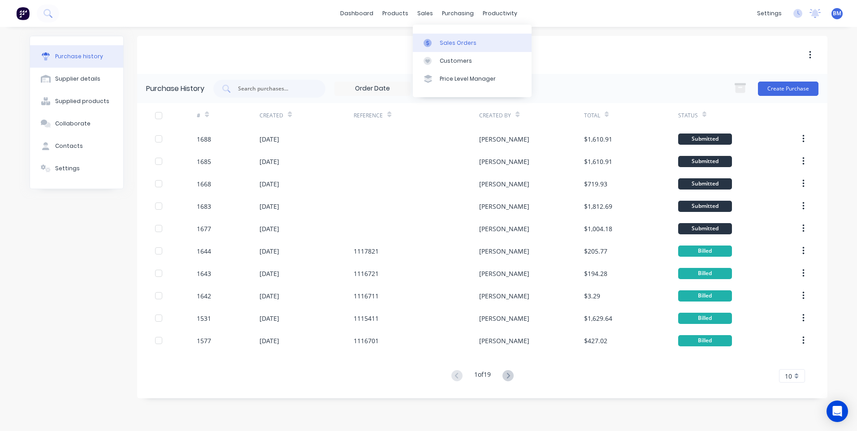
click at [444, 47] on link "Sales Orders" at bounding box center [472, 43] width 119 height 18
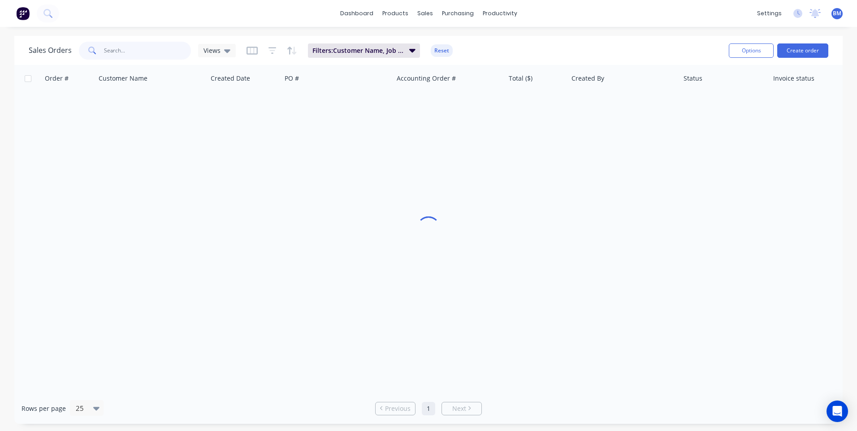
click at [163, 52] on input "text" at bounding box center [147, 51] width 87 height 18
click at [228, 53] on icon at bounding box center [227, 51] width 6 height 10
click at [226, 182] on button "Truck #13" at bounding box center [252, 181] width 102 height 10
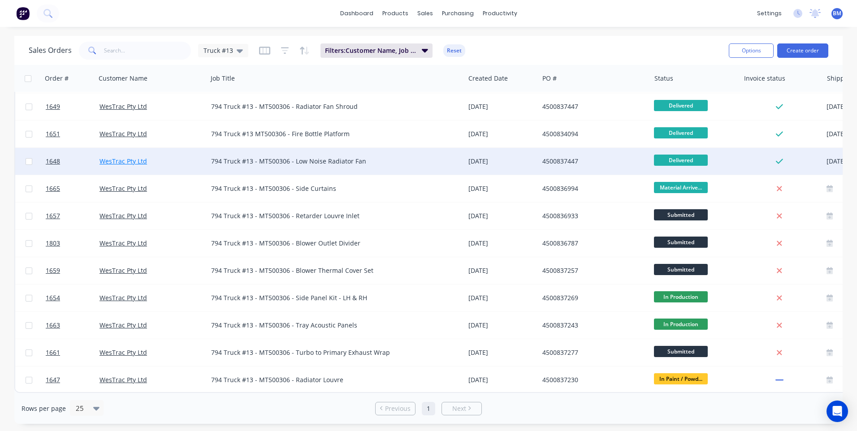
scroll to position [360, 0]
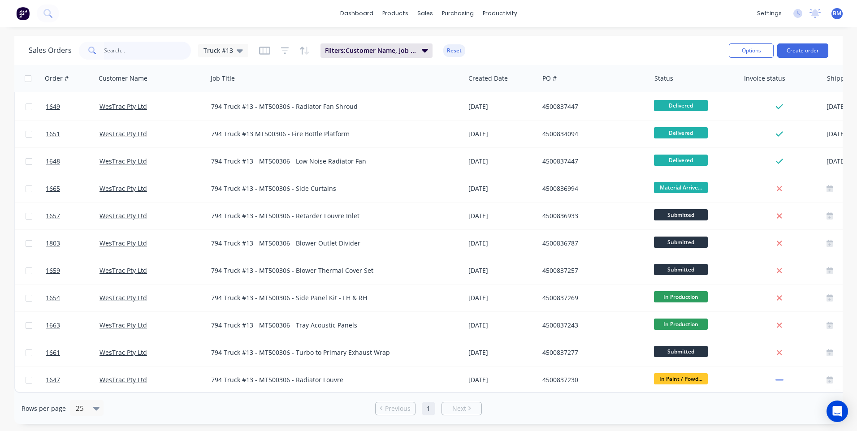
click at [144, 57] on input "text" at bounding box center [147, 51] width 87 height 18
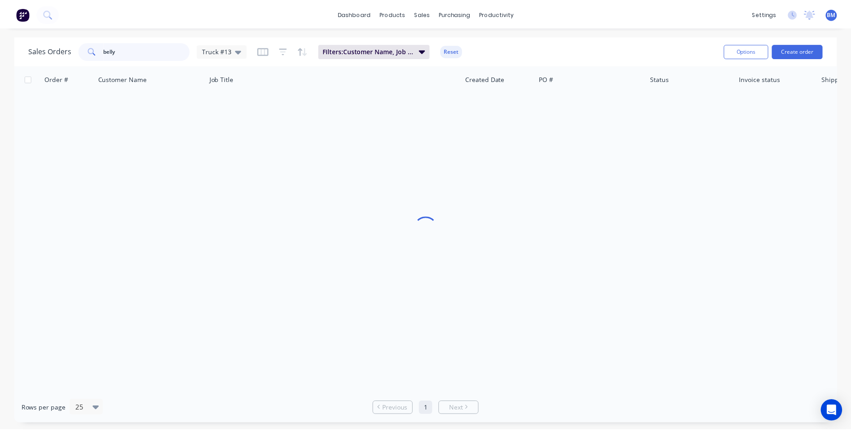
scroll to position [0, 0]
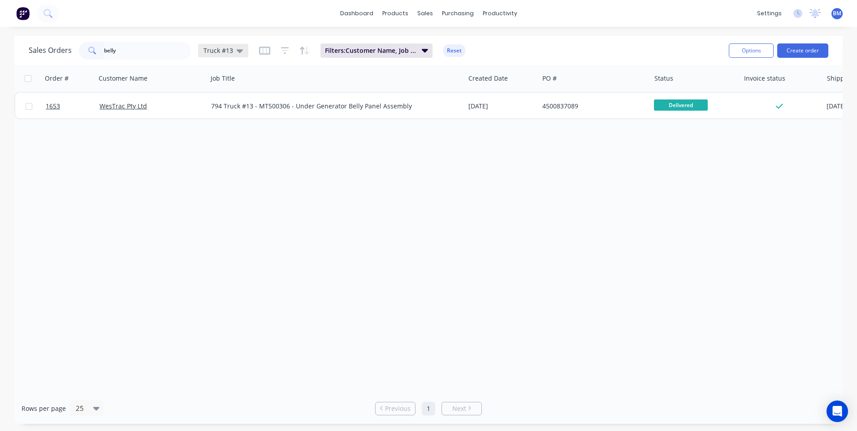
click at [222, 51] on span "Truck #13" at bounding box center [219, 50] width 30 height 9
click at [214, 129] on button "None (Default)" at bounding box center [252, 127] width 102 height 10
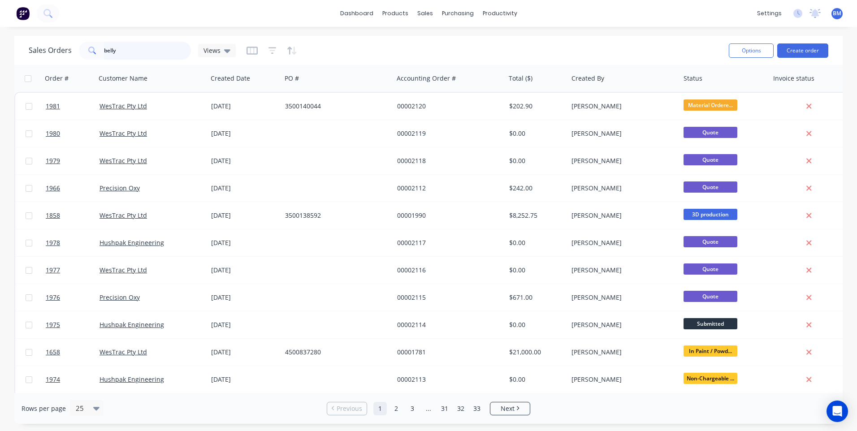
click at [137, 57] on input "belly" at bounding box center [147, 51] width 87 height 18
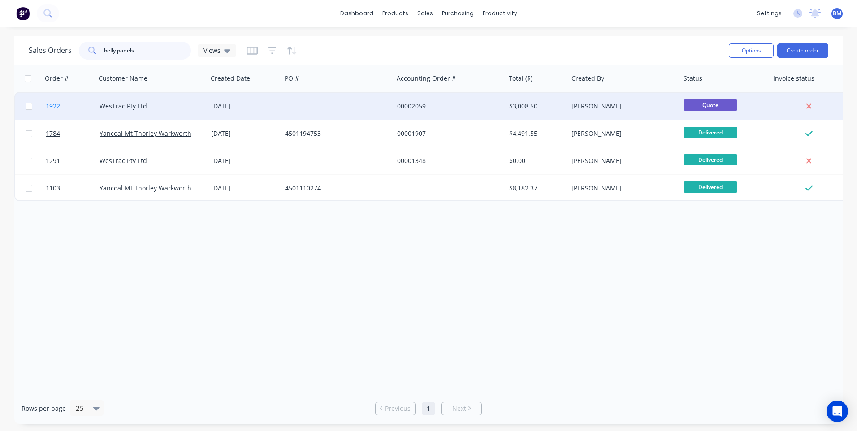
type input "belly panels"
click at [51, 104] on span "1922" at bounding box center [53, 106] width 14 height 9
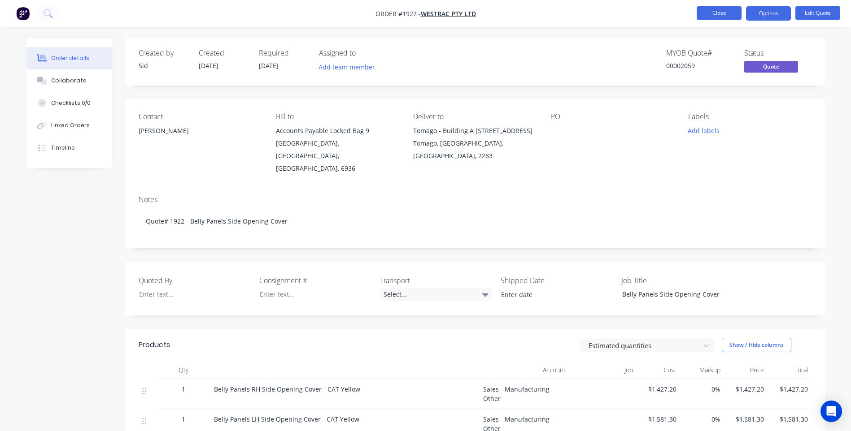
click at [700, 15] on button "Close" at bounding box center [718, 12] width 45 height 13
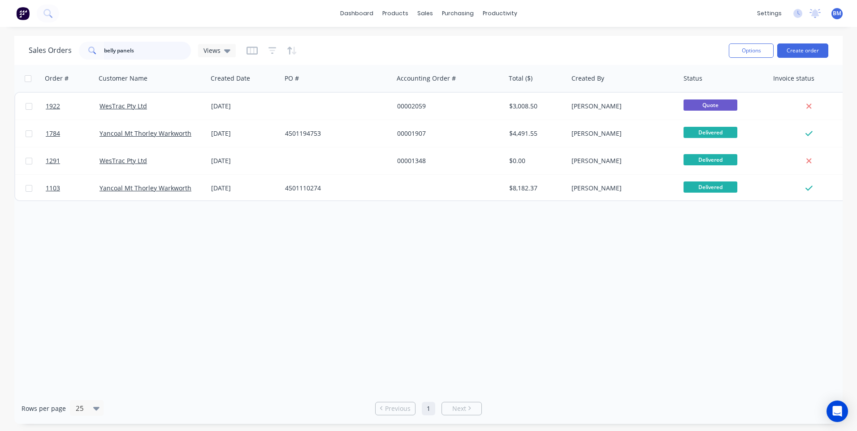
click at [135, 52] on input "belly panels" at bounding box center [147, 51] width 87 height 18
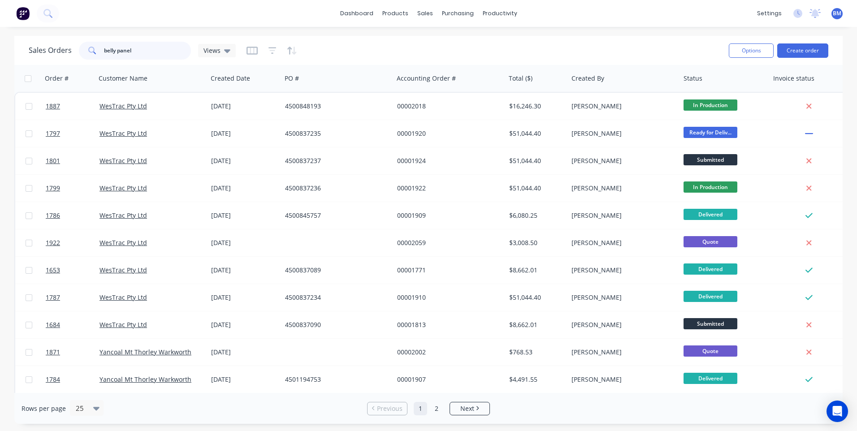
drag, startPoint x: 54, startPoint y: 54, endPoint x: -4, endPoint y: 56, distance: 58.3
click at [0, 56] on html "dashboard products sales purchasing productivity dashboard products Product Cat…" at bounding box center [428, 215] width 857 height 431
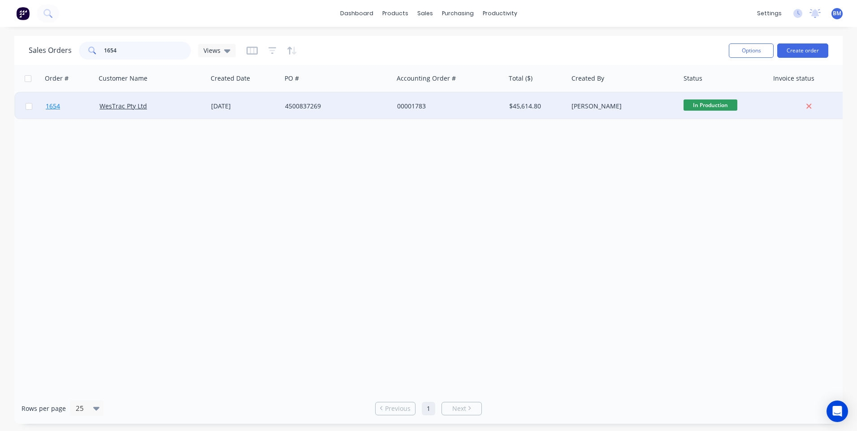
type input "1654"
click at [53, 105] on span "1654" at bounding box center [53, 106] width 14 height 9
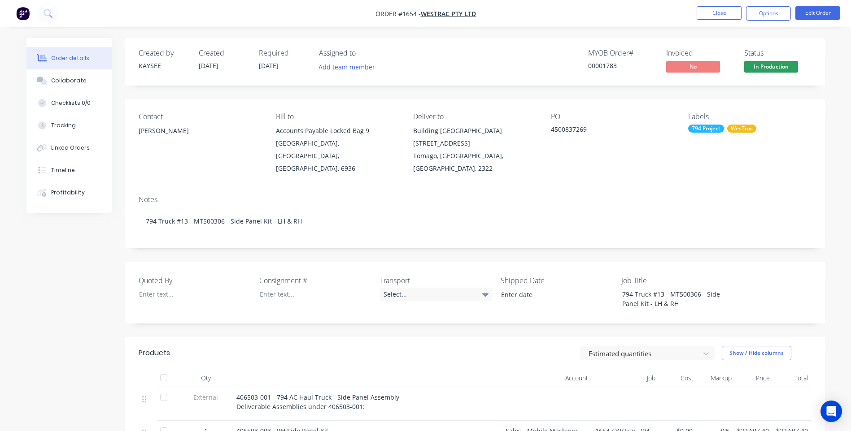
click at [770, 65] on span "In Production" at bounding box center [771, 66] width 54 height 11
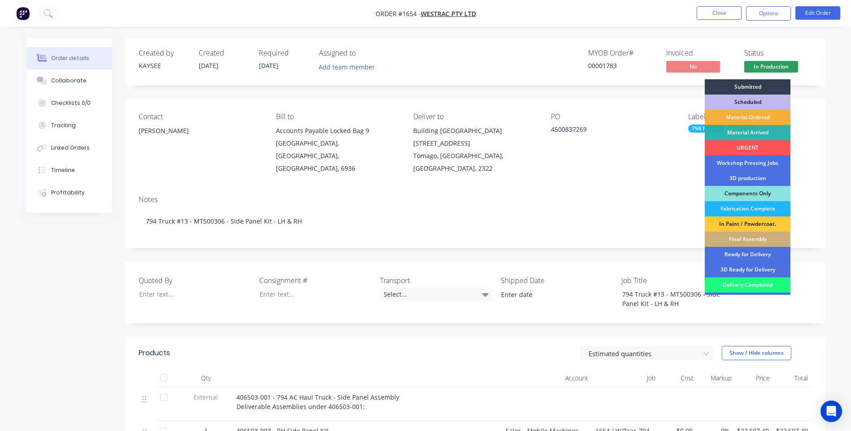
click at [756, 208] on div "Fabrication Complete" at bounding box center [748, 208] width 86 height 15
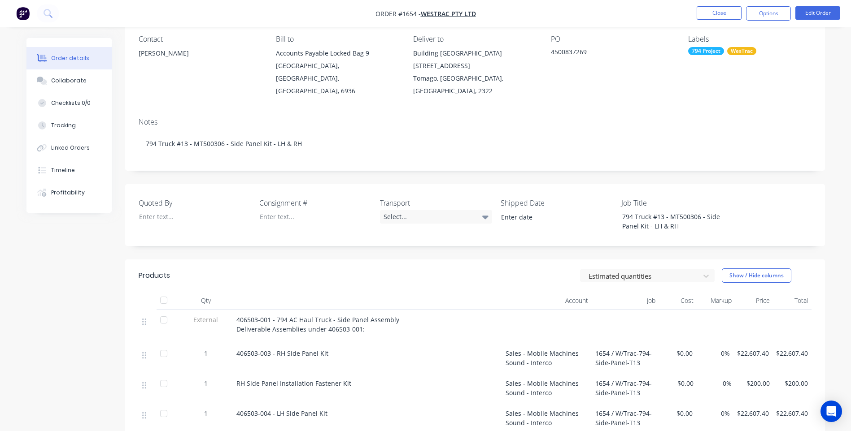
scroll to position [90, 0]
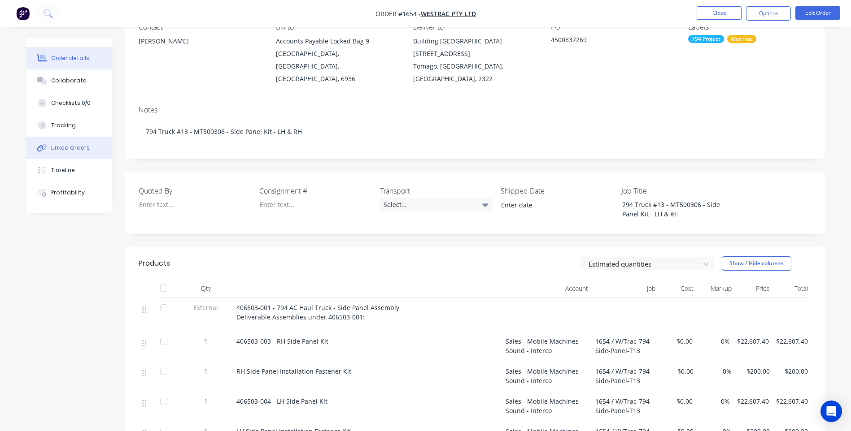
click at [70, 154] on button "Linked Orders" at bounding box center [68, 148] width 85 height 22
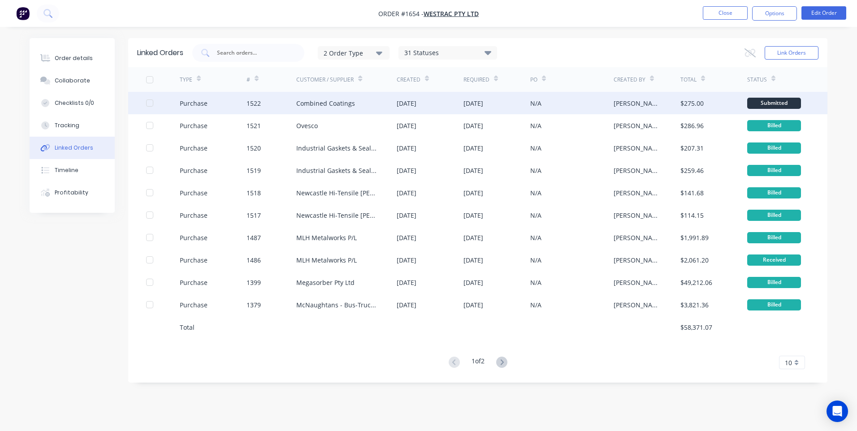
click at [204, 103] on div "Purchase" at bounding box center [194, 103] width 28 height 9
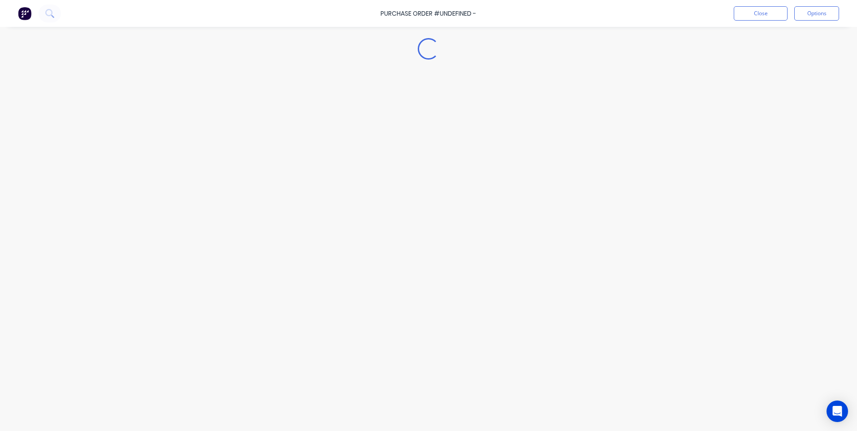
type textarea "x"
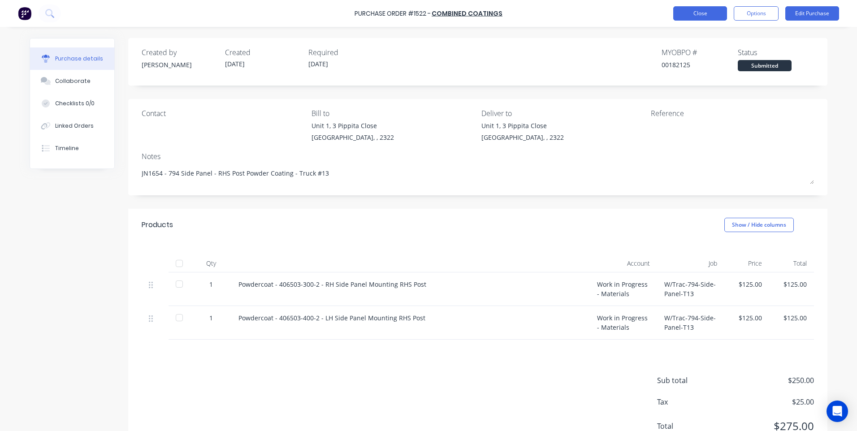
click at [692, 8] on button "Close" at bounding box center [701, 13] width 54 height 14
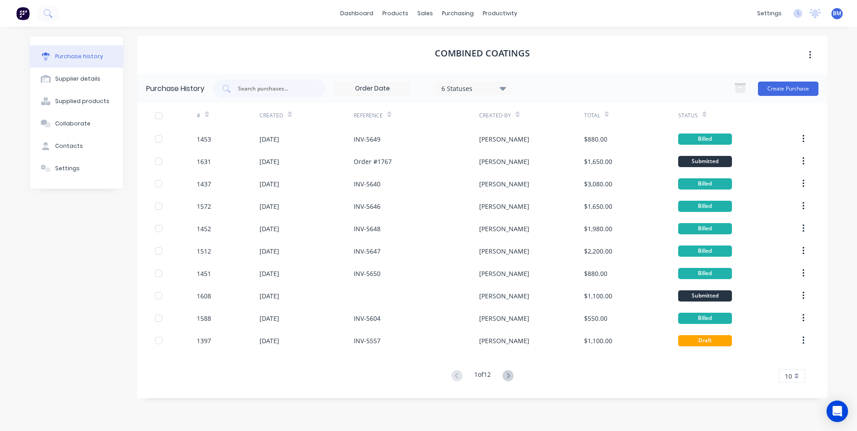
click at [67, 60] on div "Purchase history" at bounding box center [79, 56] width 48 height 8
click at [15, 13] on button at bounding box center [22, 13] width 19 height 18
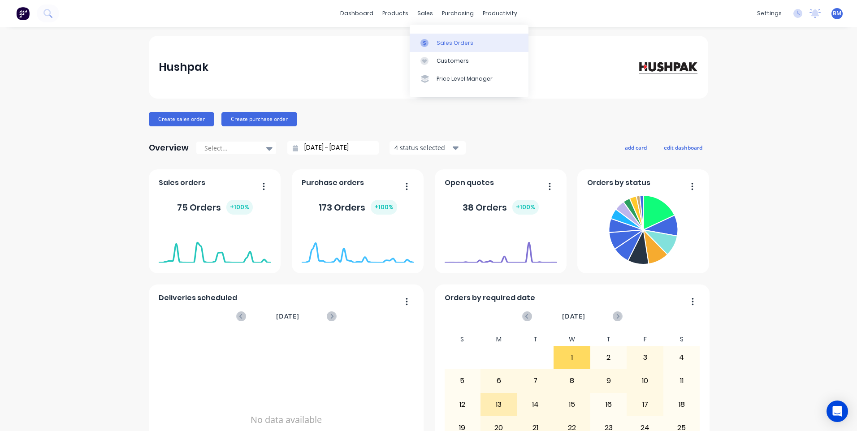
click at [437, 41] on div "Sales Orders" at bounding box center [455, 43] width 37 height 8
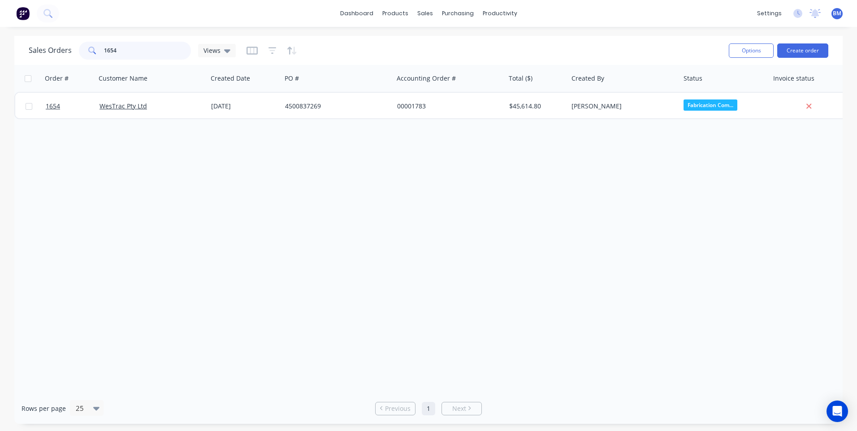
drag, startPoint x: 144, startPoint y: 51, endPoint x: 5, endPoint y: 70, distance: 140.0
click at [5, 70] on div "Sales Orders 1654 Views Options Create order Order # Customer Name Created Date…" at bounding box center [428, 230] width 857 height 388
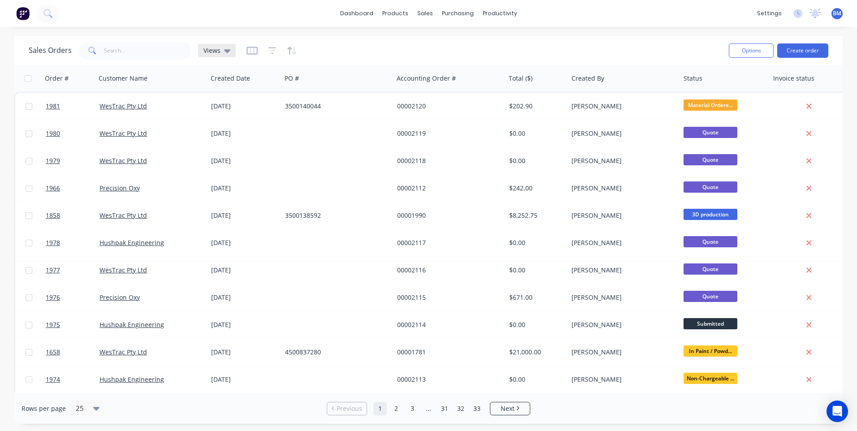
drag, startPoint x: 219, startPoint y: 61, endPoint x: 220, endPoint y: 56, distance: 4.5
click at [219, 60] on div "Sales Orders Views" at bounding box center [375, 50] width 693 height 22
click at [220, 56] on div "Views" at bounding box center [217, 50] width 38 height 13
click at [230, 182] on button "Truck #13" at bounding box center [252, 181] width 102 height 10
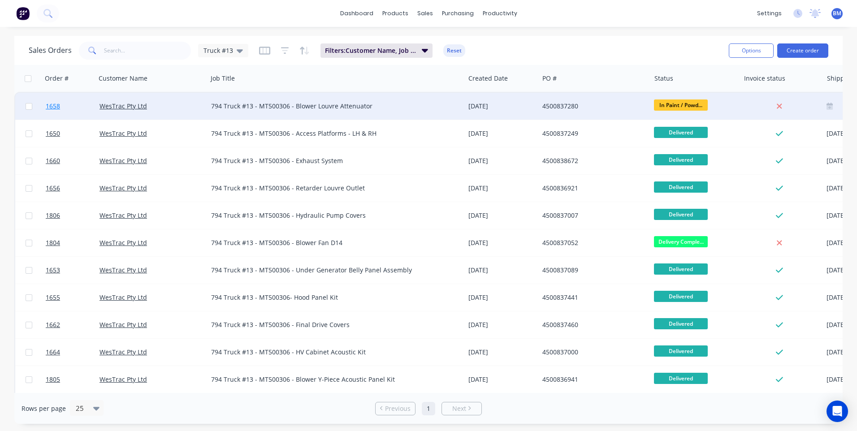
click at [48, 105] on span "1658" at bounding box center [53, 106] width 14 height 9
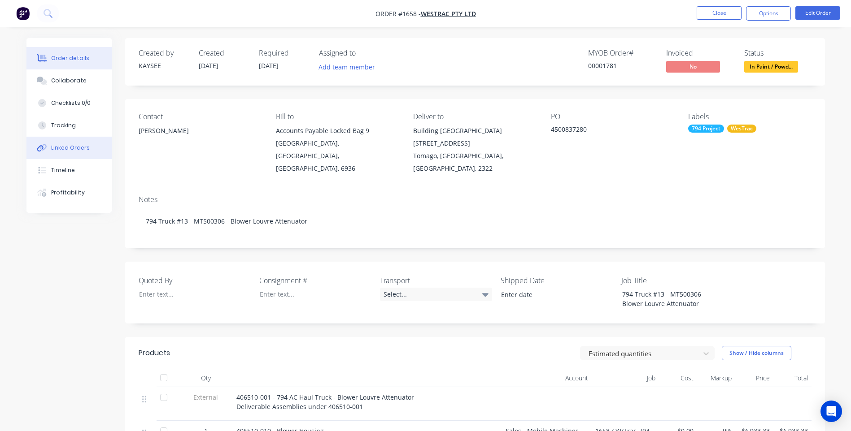
click at [70, 148] on div "Linked Orders" at bounding box center [70, 148] width 39 height 8
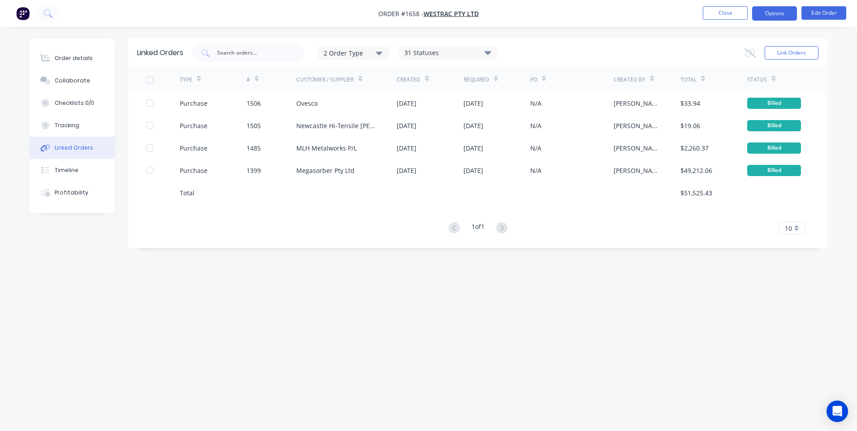
click at [776, 13] on button "Options" at bounding box center [775, 13] width 45 height 14
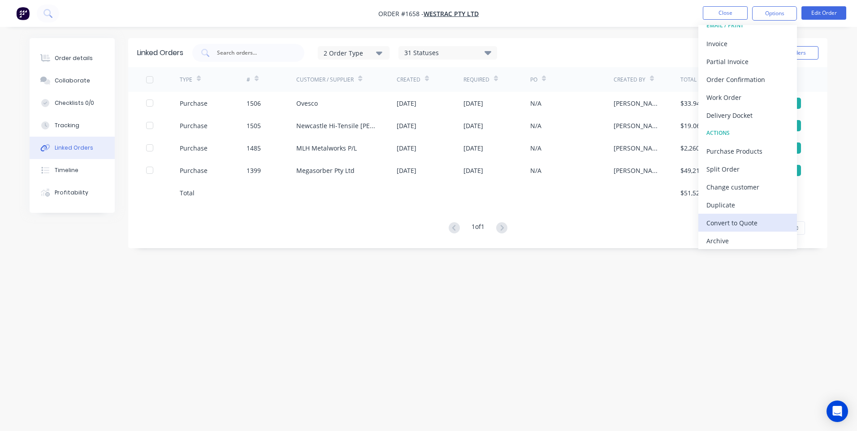
scroll to position [13, 0]
click at [720, 147] on div "Purchase Products" at bounding box center [748, 148] width 83 height 13
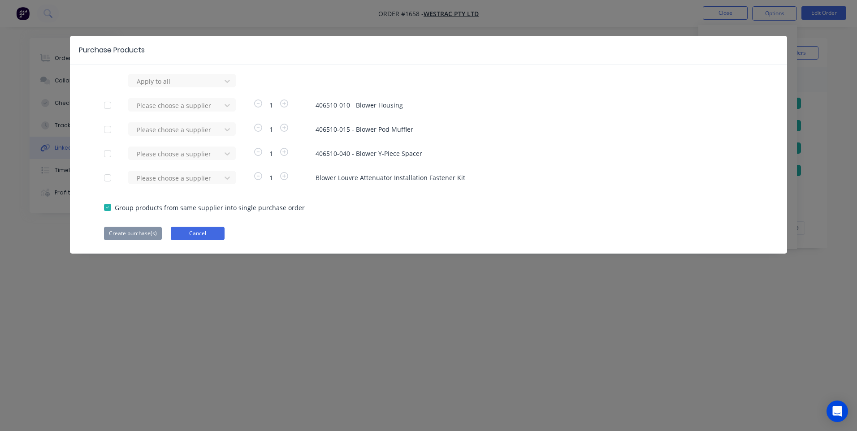
click at [197, 235] on button "Cancel" at bounding box center [198, 233] width 54 height 13
